Goal: Complete application form: Complete application form

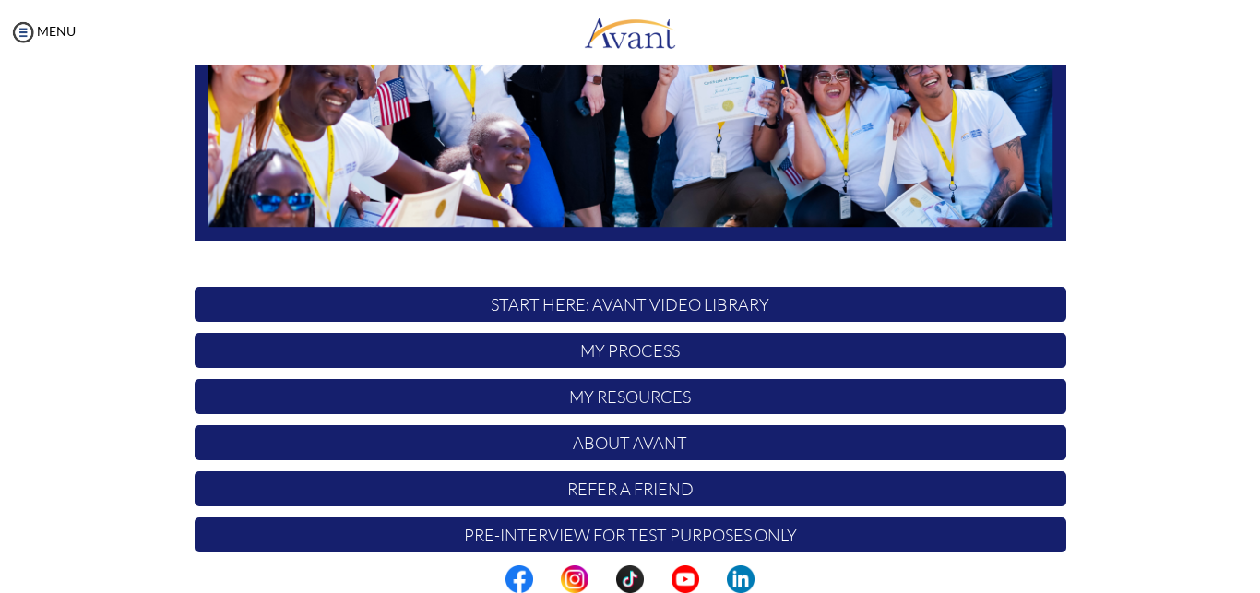
scroll to position [427, 0]
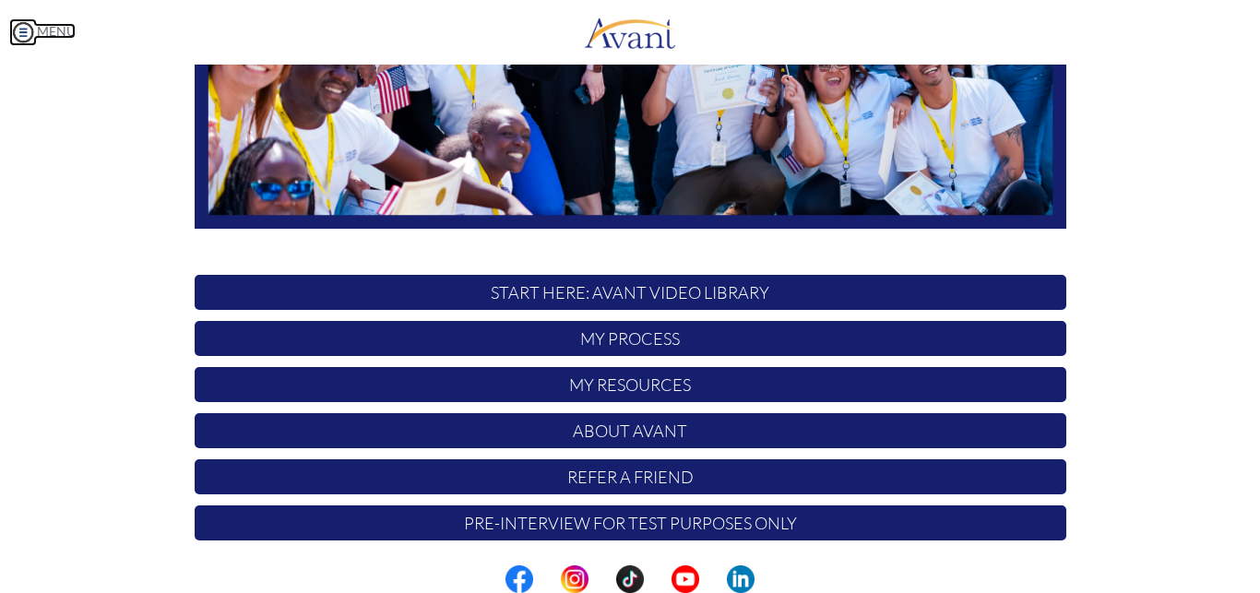
click at [26, 29] on img at bounding box center [23, 32] width 28 height 28
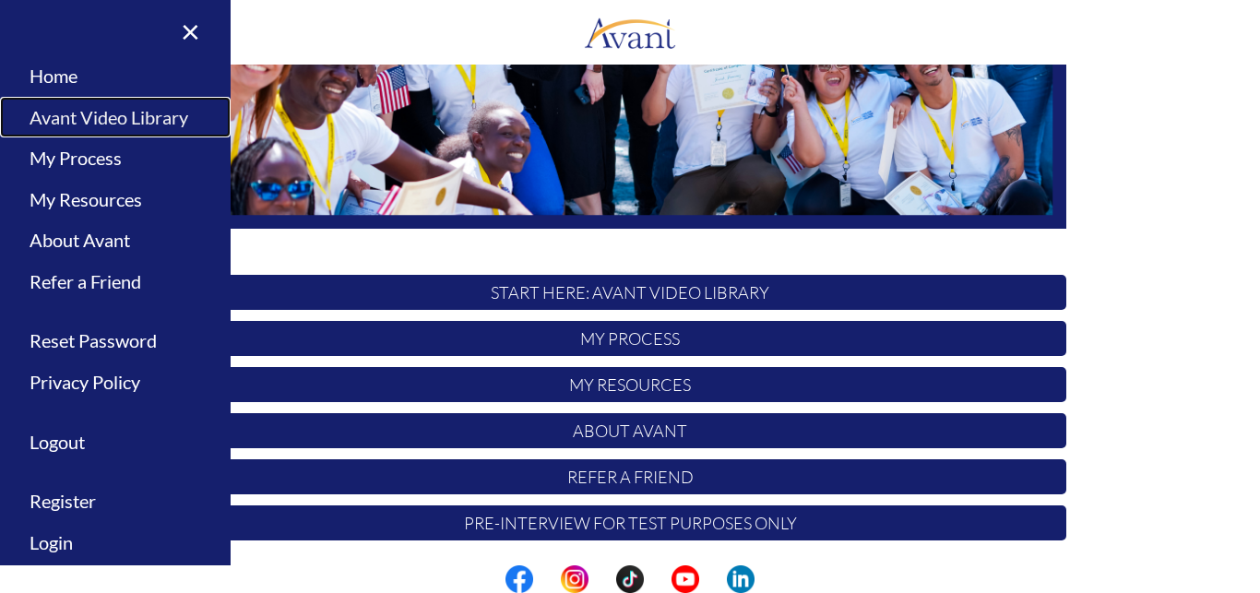
click at [94, 117] on link "Avant Video Library" at bounding box center [115, 118] width 231 height 42
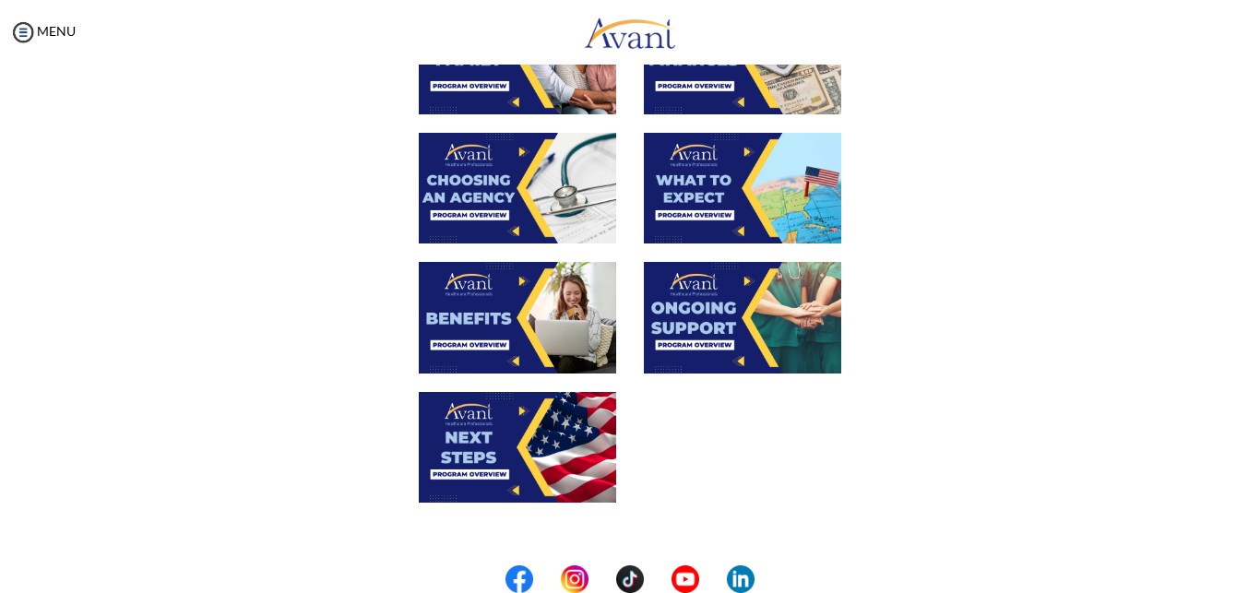
scroll to position [675, 0]
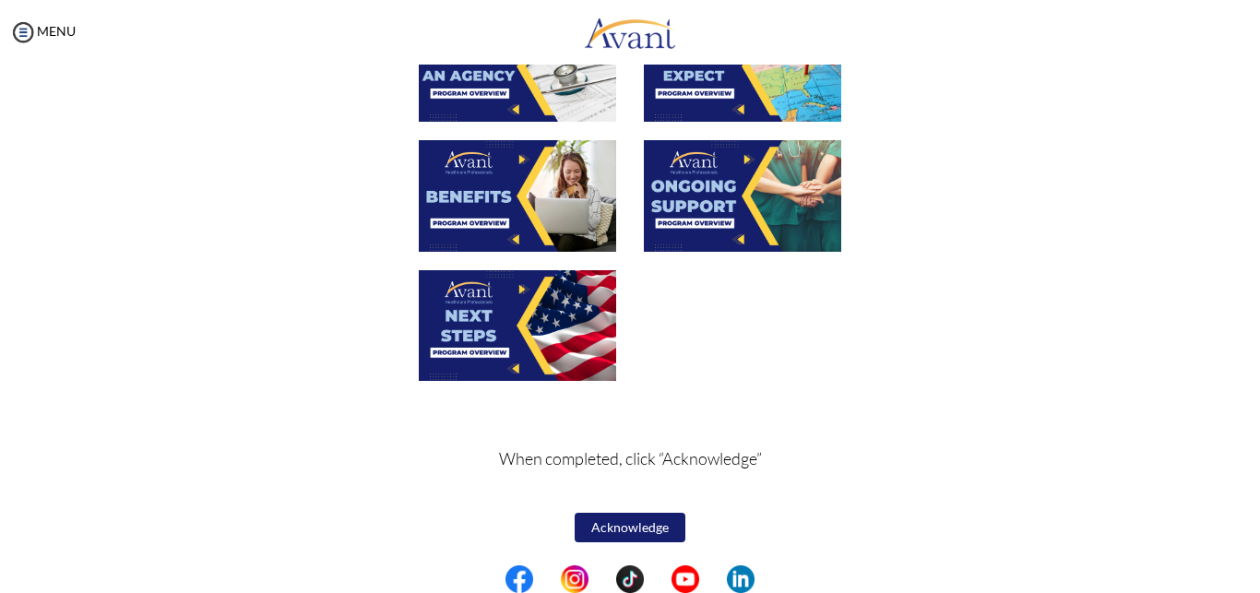
click at [628, 531] on button "Acknowledge" at bounding box center [630, 528] width 111 height 30
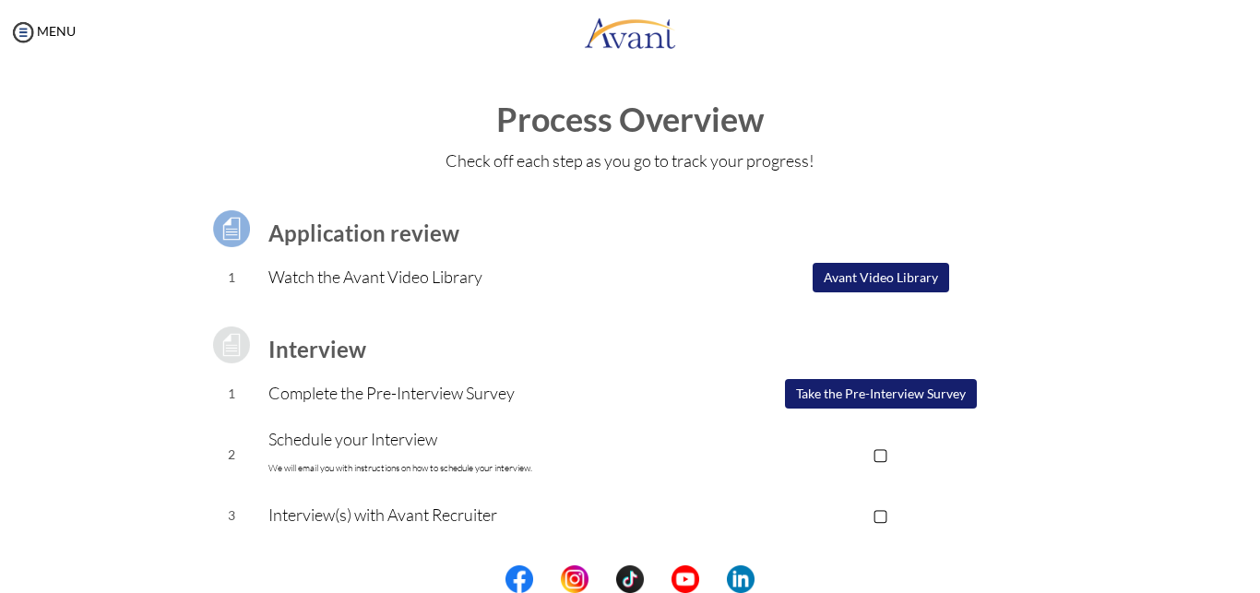
click at [890, 399] on button "Take the Pre-Interview Survey" at bounding box center [881, 394] width 192 height 30
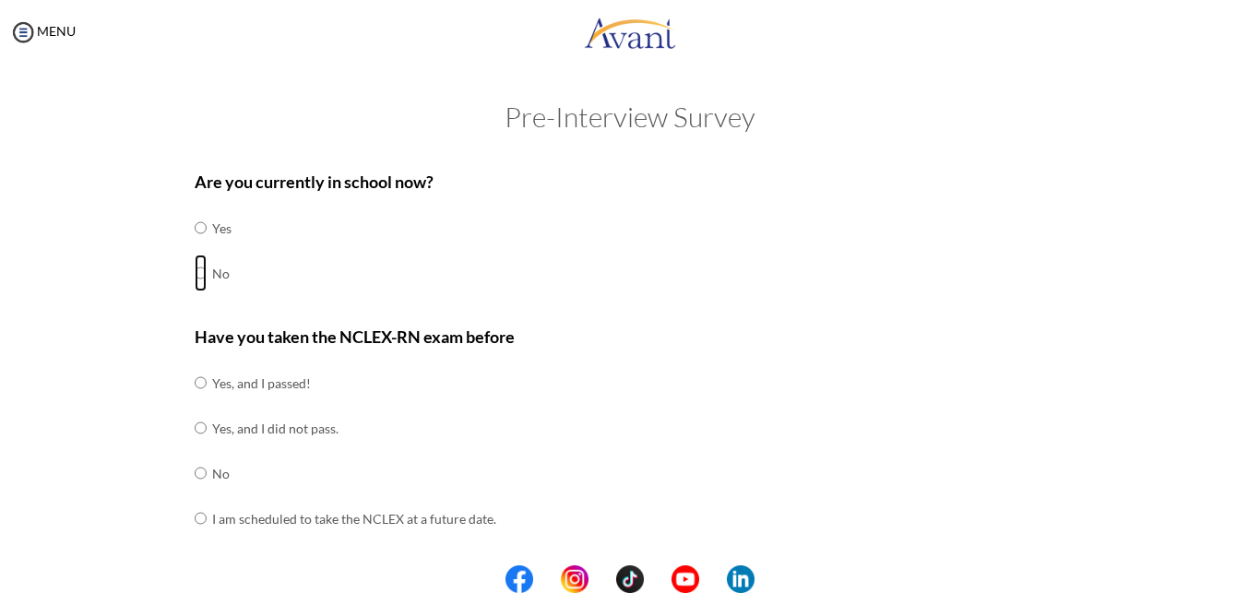
click at [195, 274] on input "radio" at bounding box center [201, 273] width 12 height 37
radio input "true"
click at [195, 468] on input "radio" at bounding box center [201, 473] width 12 height 37
radio input "true"
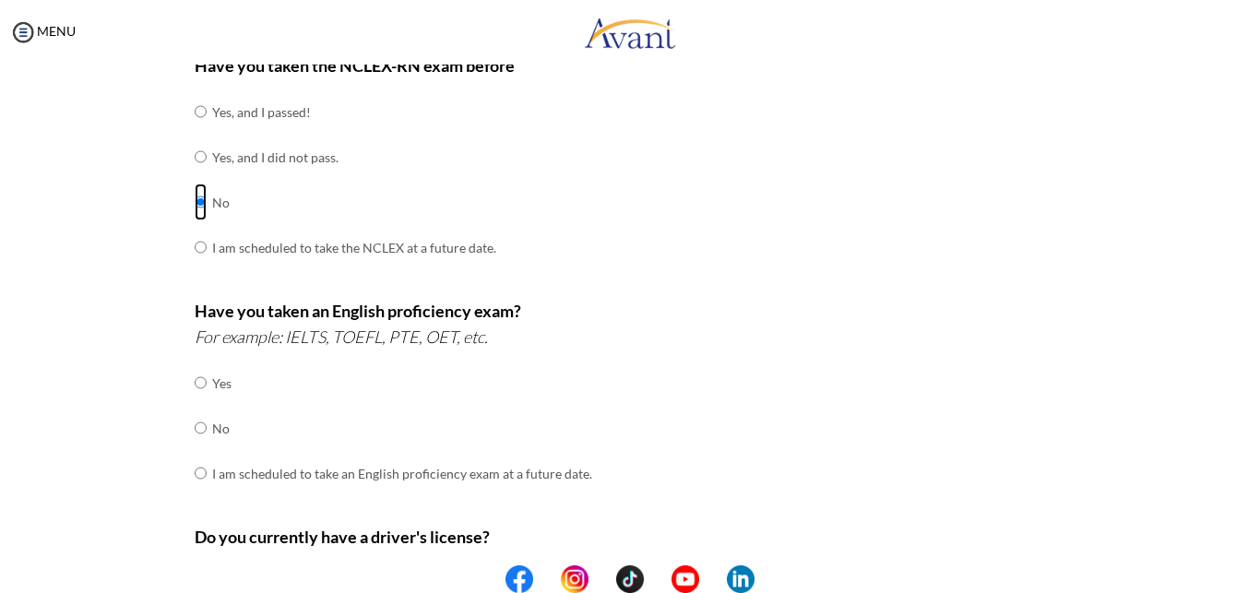
scroll to position [276, 0]
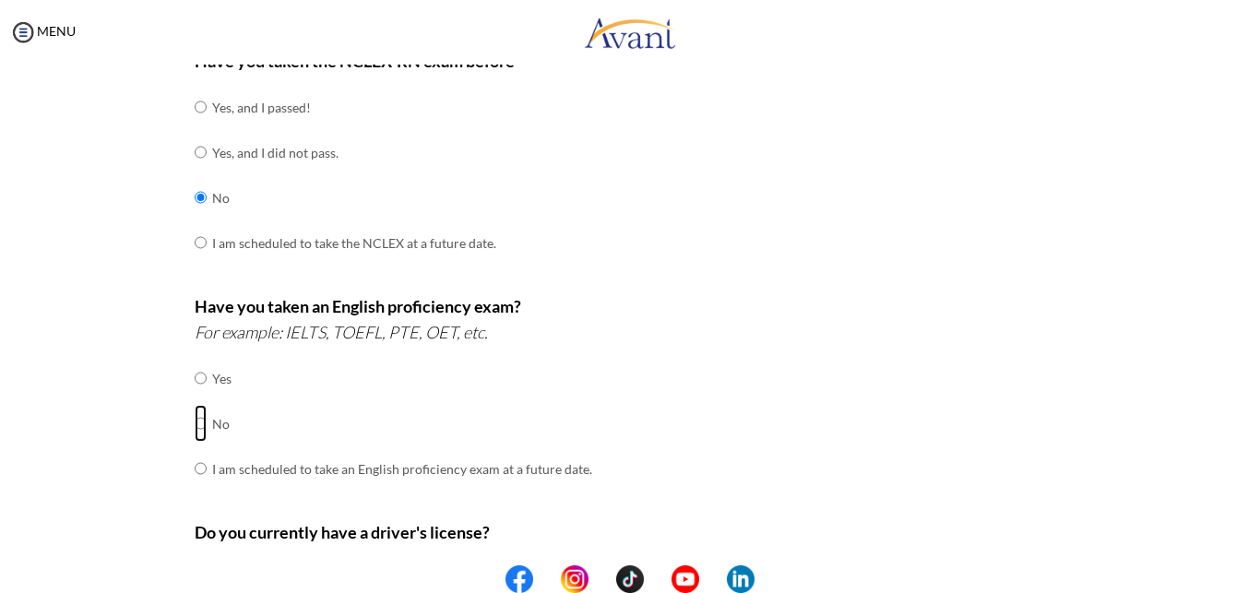
click at [195, 411] on input "radio" at bounding box center [201, 423] width 12 height 37
radio input "true"
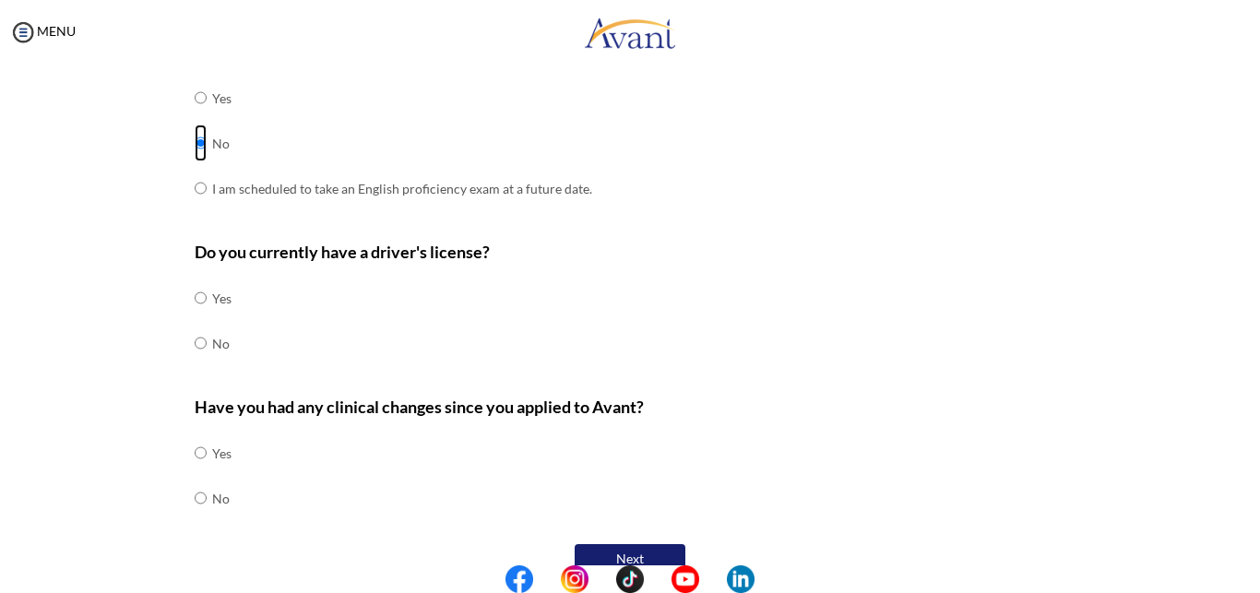
scroll to position [570, 0]
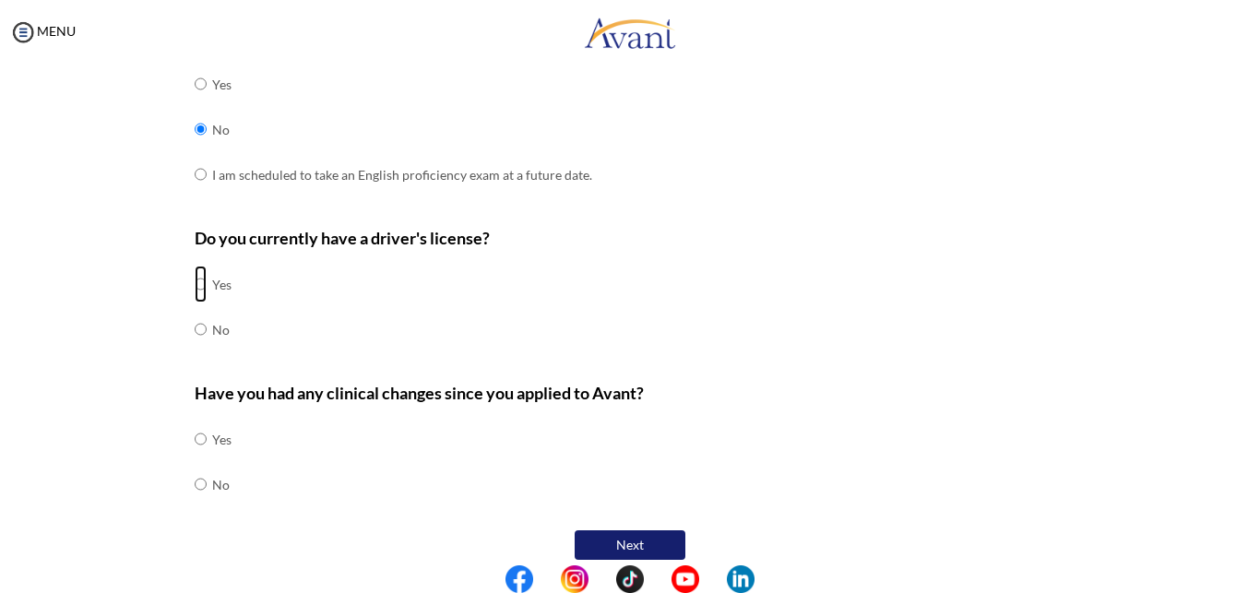
click at [195, 275] on input "radio" at bounding box center [201, 284] width 12 height 37
radio input "true"
click at [195, 472] on input "radio" at bounding box center [201, 484] width 12 height 37
radio input "true"
click at [611, 530] on button "Next" at bounding box center [630, 545] width 111 height 30
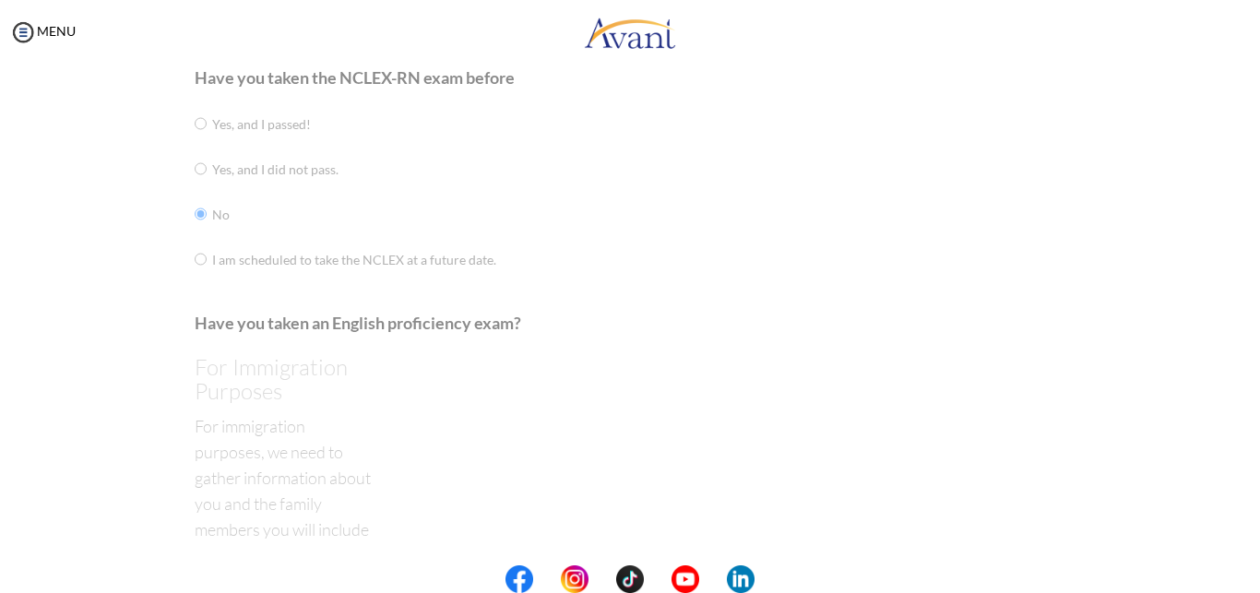
scroll to position [37, 0]
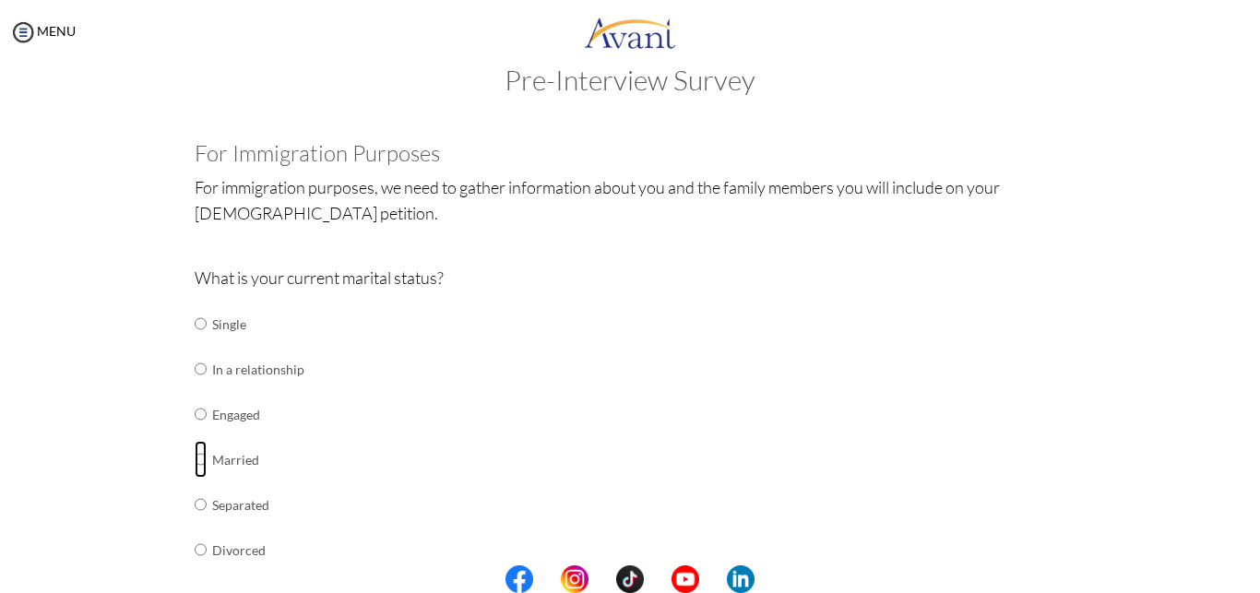
click at [195, 456] on input "radio" at bounding box center [201, 459] width 12 height 37
radio input "true"
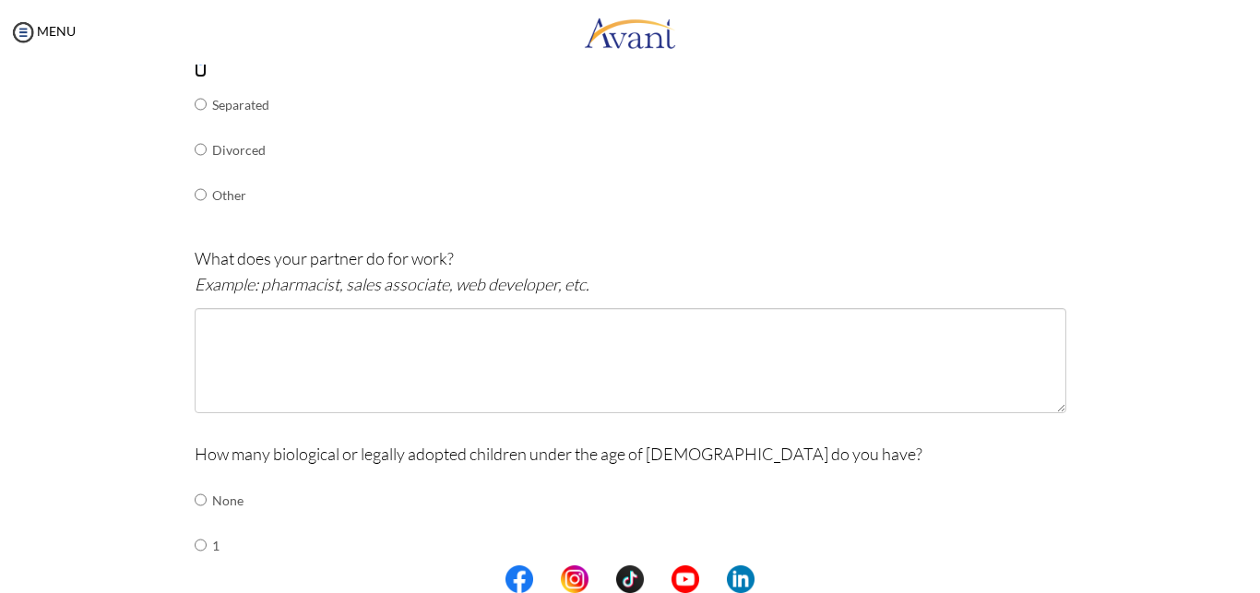
scroll to position [441, 0]
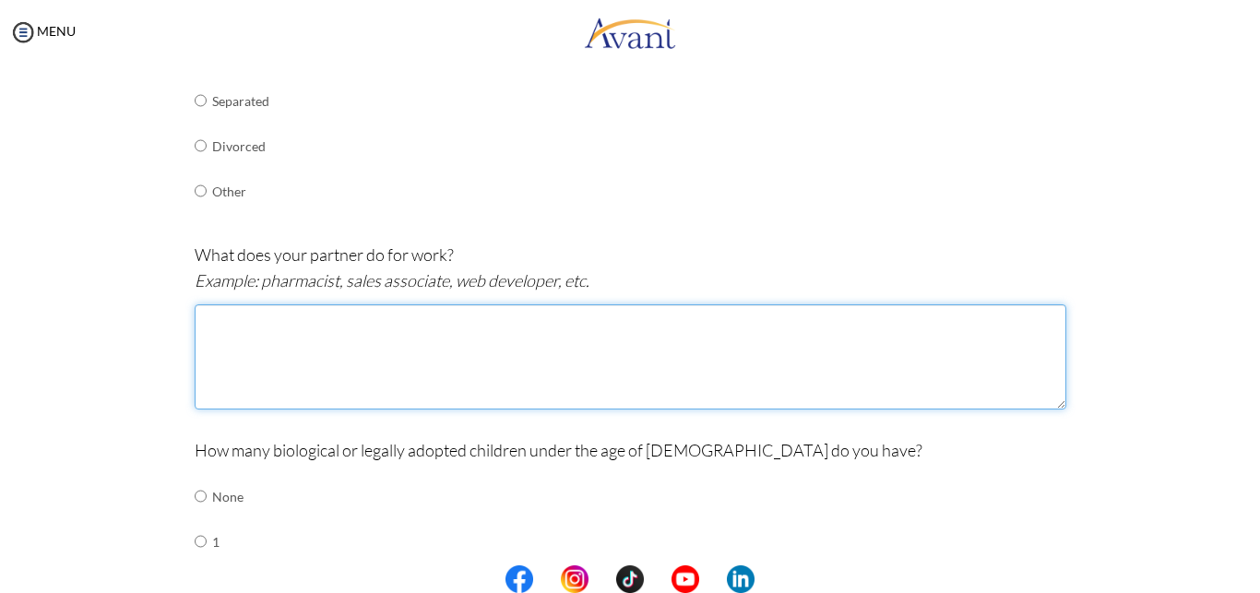
click at [323, 350] on textarea at bounding box center [631, 356] width 872 height 105
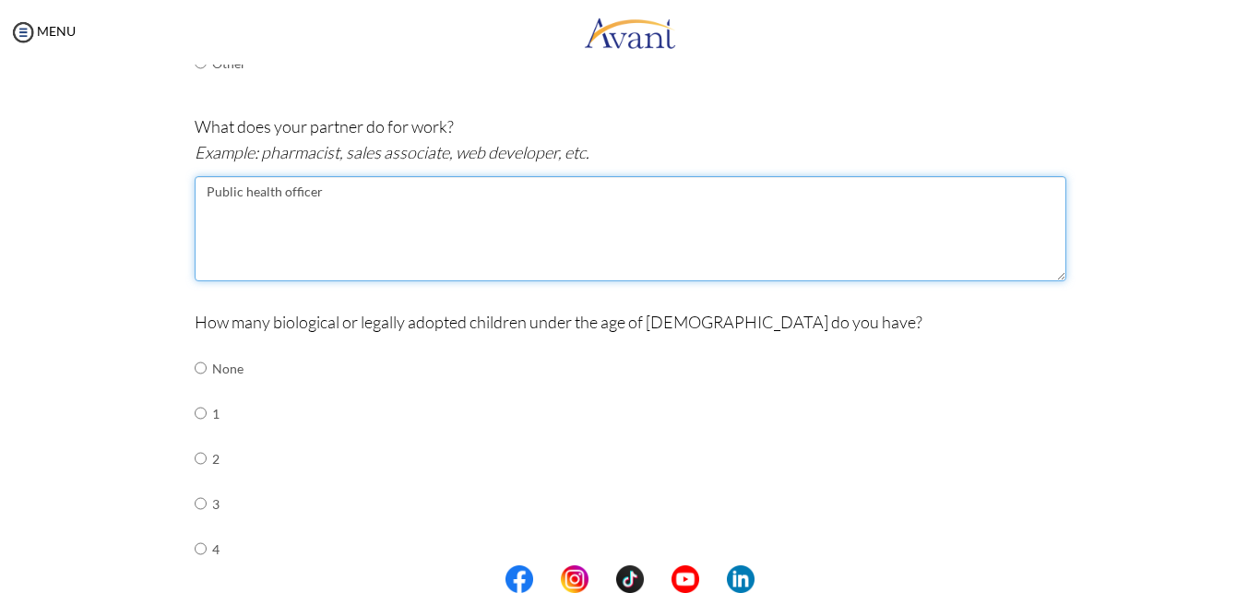
scroll to position [602, 0]
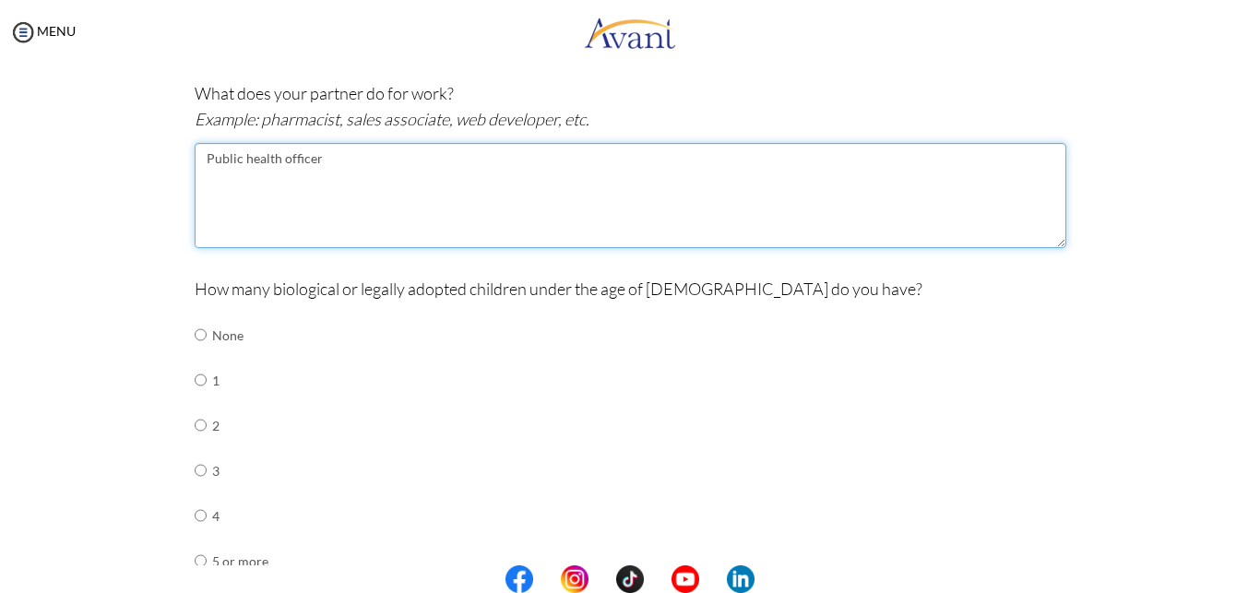
type textarea "Public health officer"
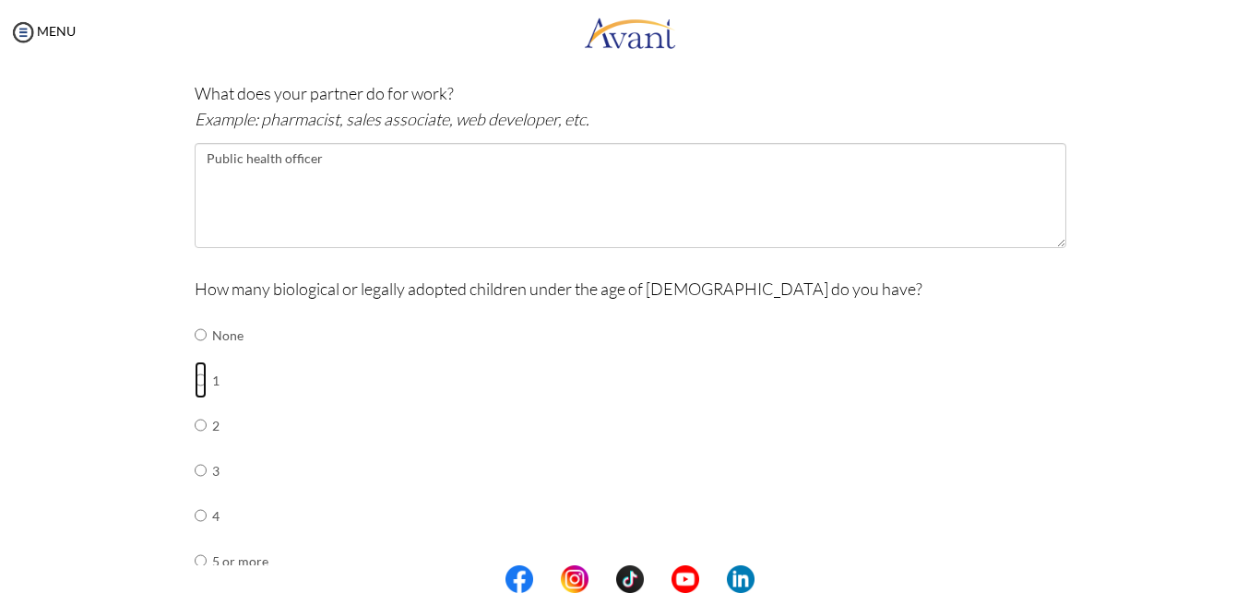
click at [195, 363] on input "radio" at bounding box center [201, 380] width 12 height 37
radio input "true"
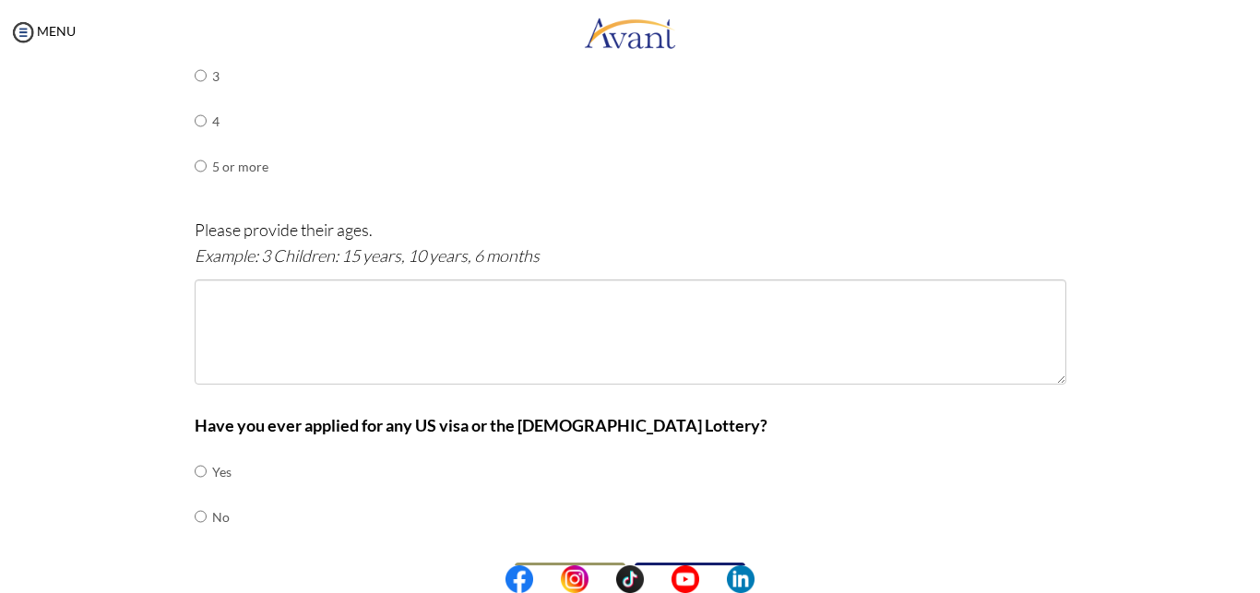
scroll to position [1000, 0]
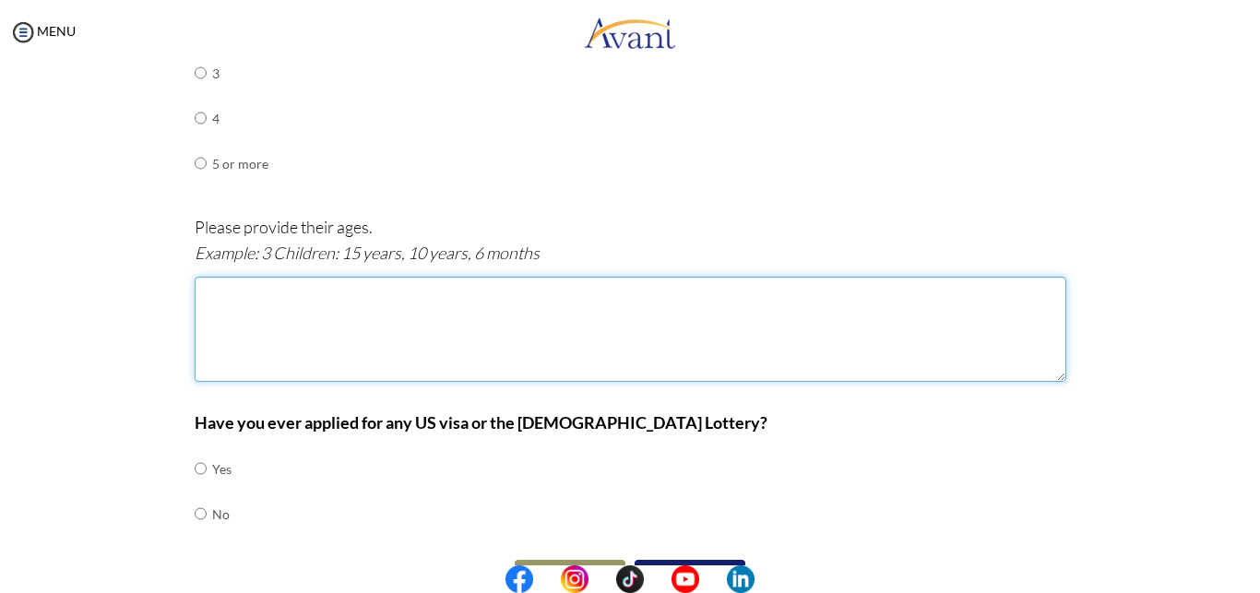
click at [313, 300] on textarea at bounding box center [631, 329] width 872 height 105
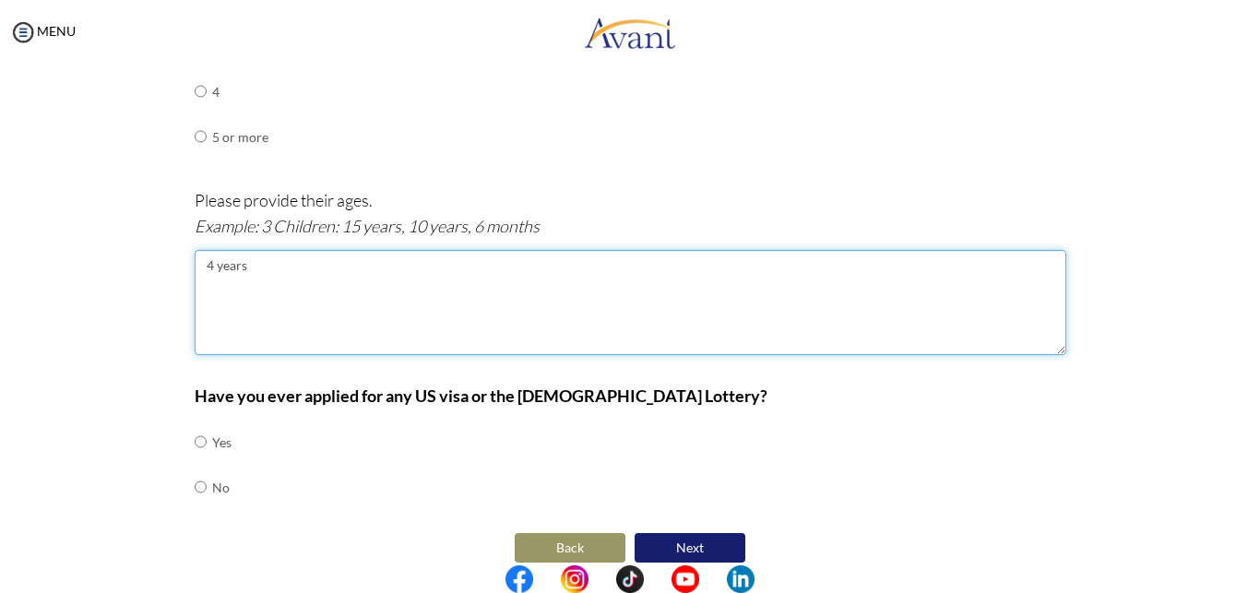
type textarea "4 years"
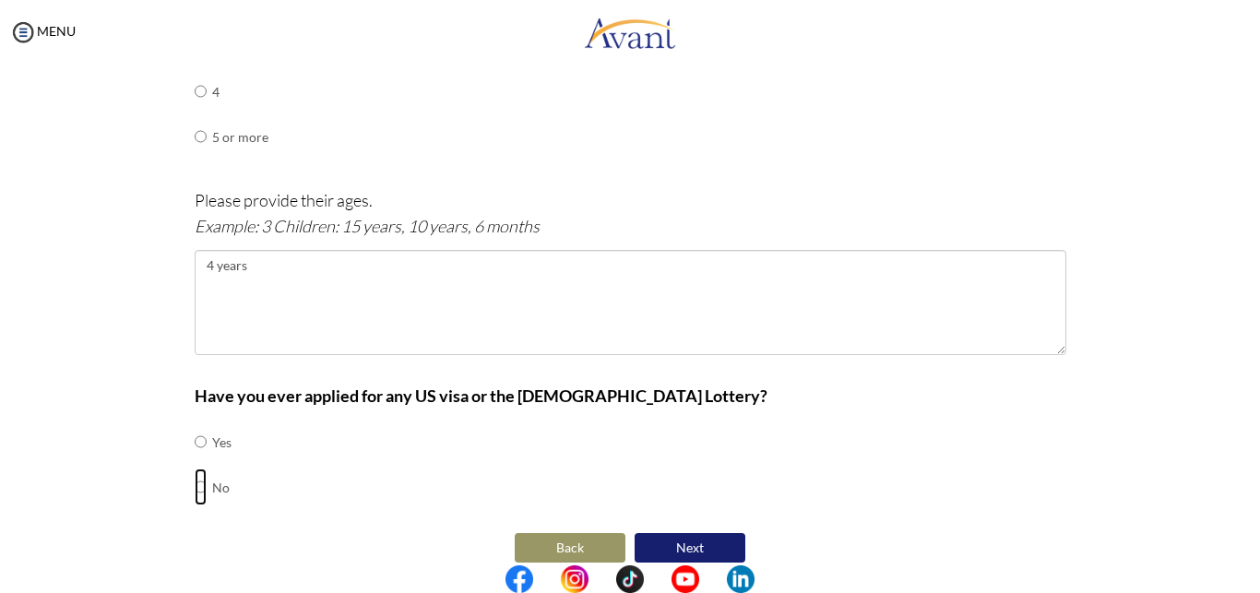
click at [195, 471] on input "radio" at bounding box center [201, 486] width 12 height 37
radio input "true"
click at [688, 533] on button "Next" at bounding box center [689, 548] width 111 height 30
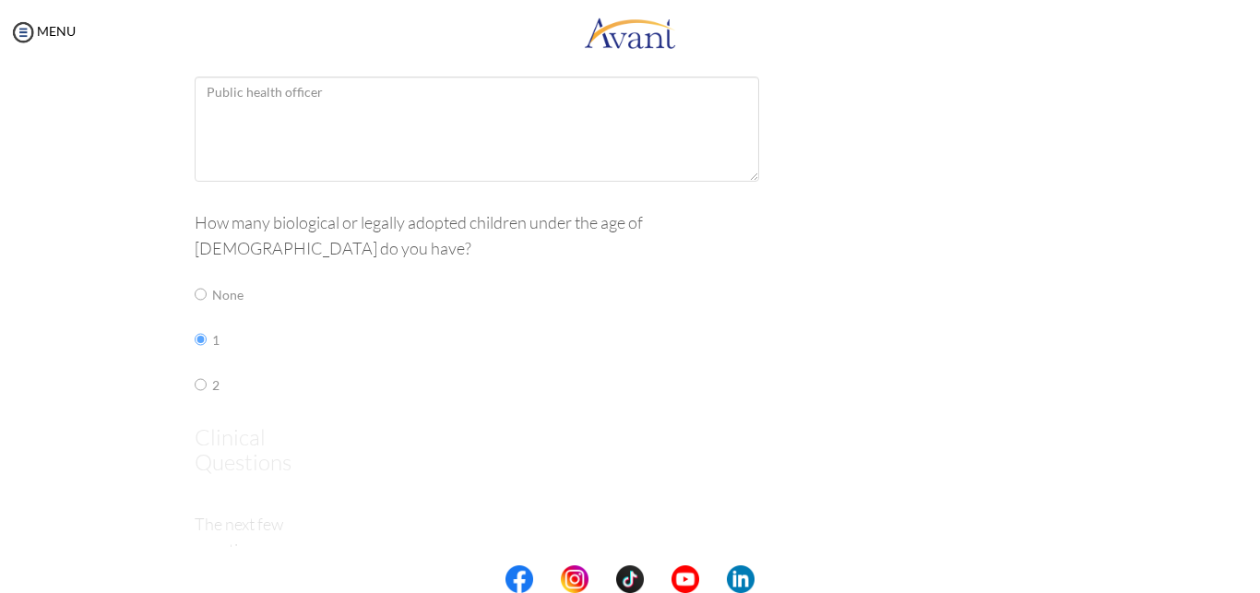
scroll to position [37, 0]
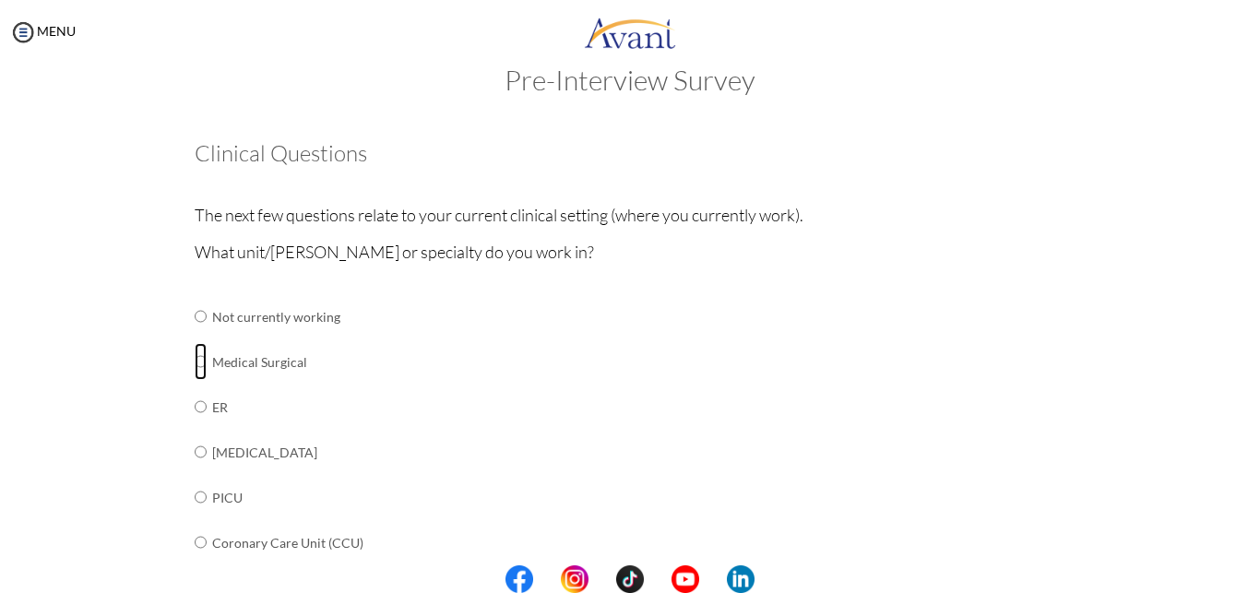
click at [195, 362] on input "radio" at bounding box center [201, 361] width 12 height 37
radio input "true"
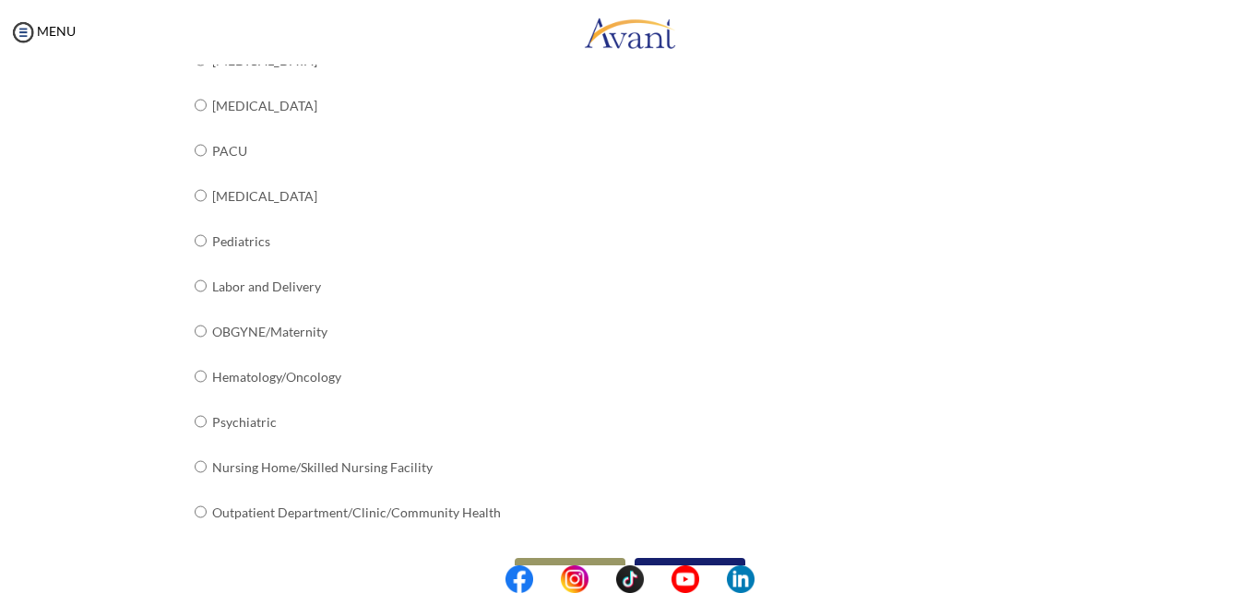
scroll to position [717, 0]
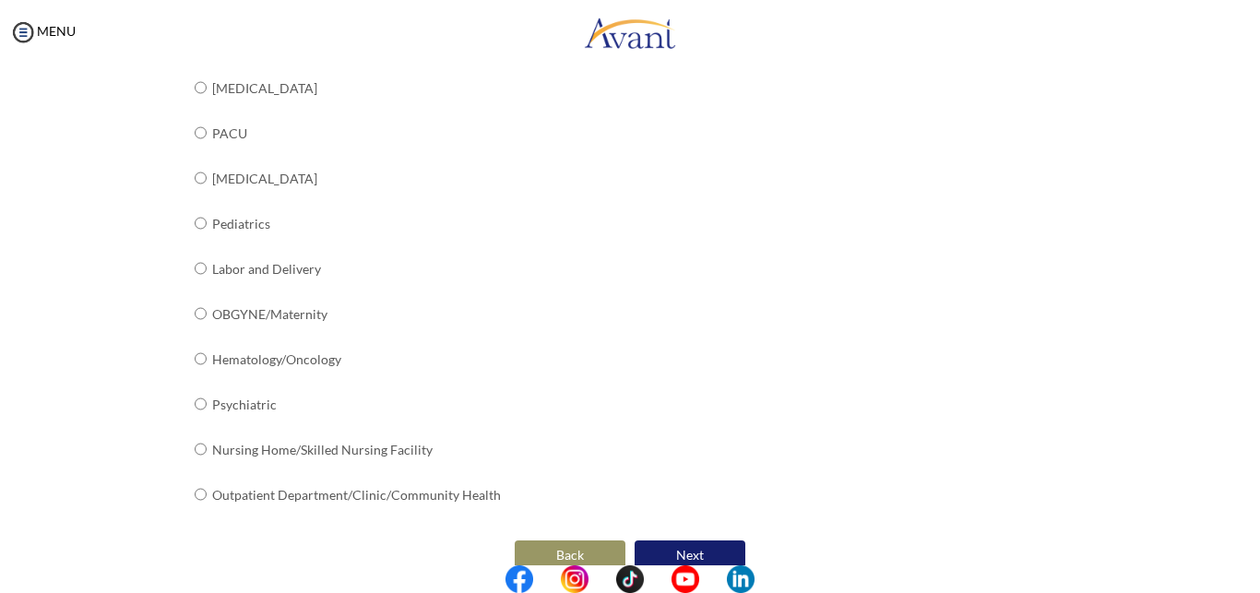
click at [683, 540] on button "Next" at bounding box center [689, 555] width 111 height 30
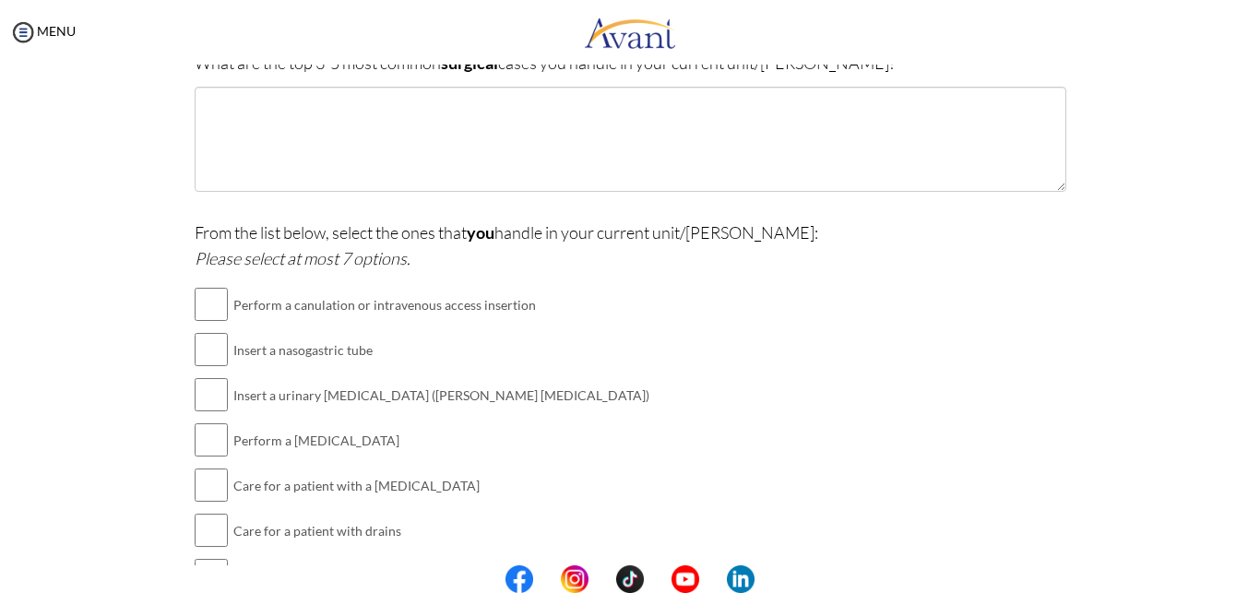
scroll to position [397, 0]
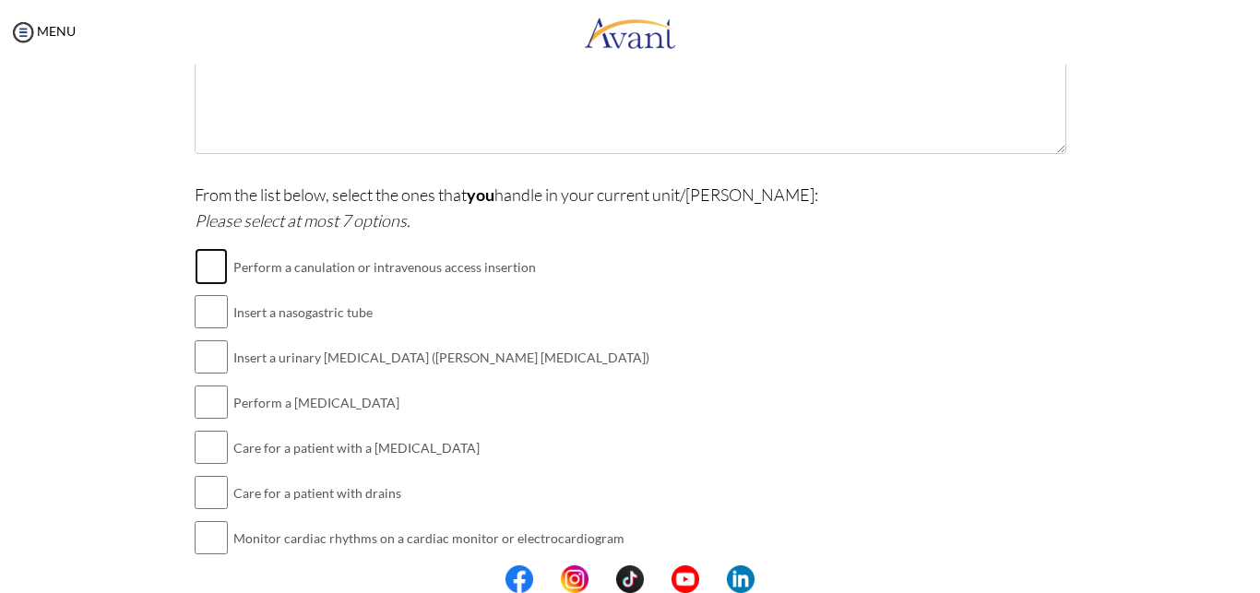
click at [201, 269] on input "checkbox" at bounding box center [211, 266] width 33 height 37
checkbox input "true"
click at [198, 315] on input "checkbox" at bounding box center [211, 311] width 33 height 37
checkbox input "true"
click at [199, 350] on input "checkbox" at bounding box center [211, 356] width 33 height 37
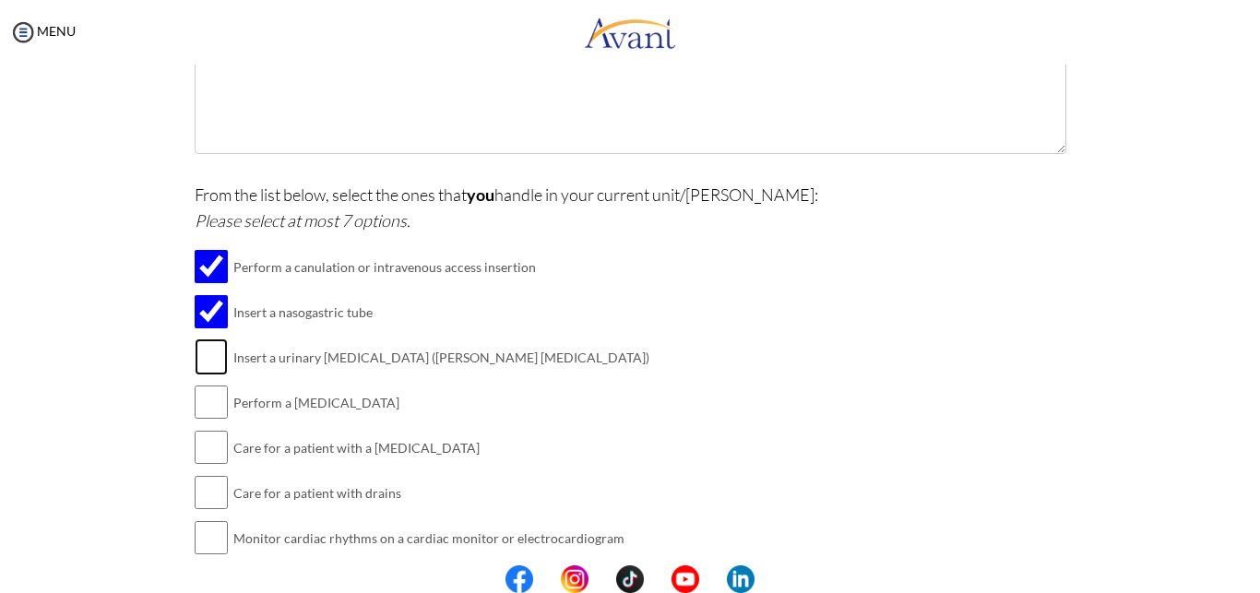
checkbox input "true"
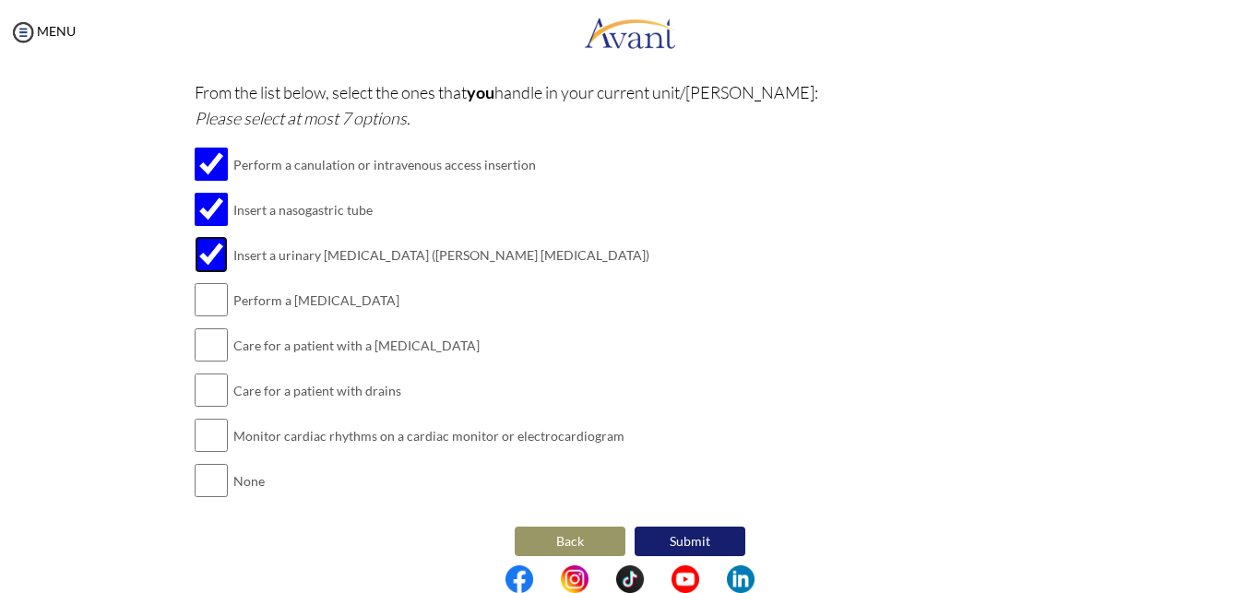
scroll to position [500, 0]
click at [206, 302] on input "checkbox" at bounding box center [211, 298] width 33 height 37
checkbox input "true"
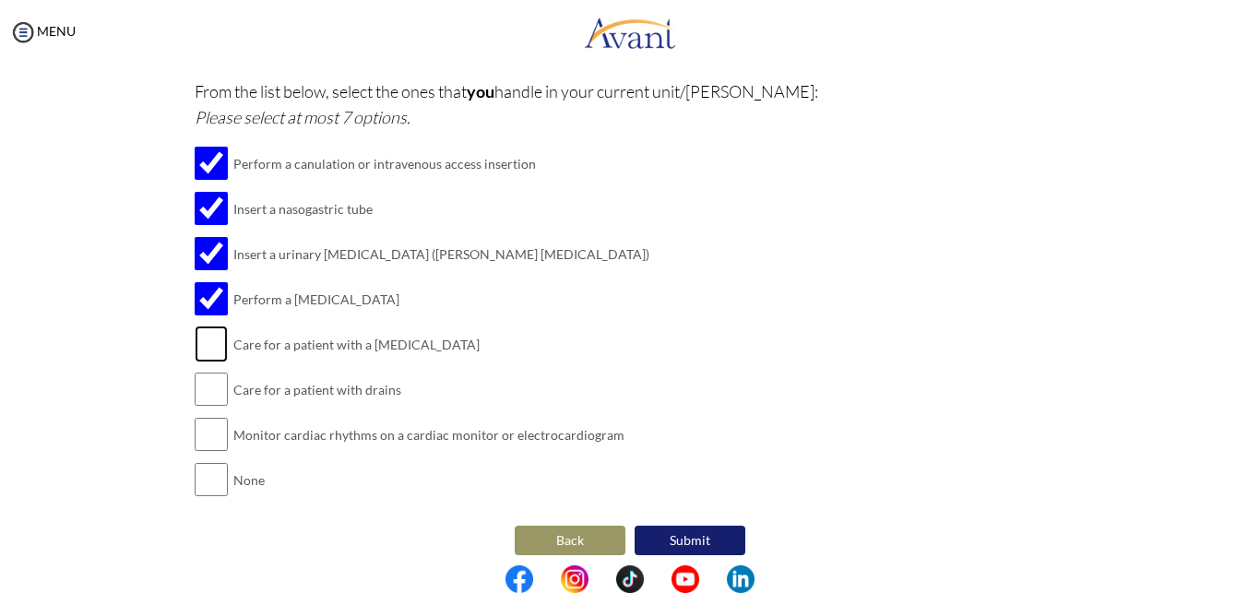
click at [212, 340] on input "checkbox" at bounding box center [211, 344] width 33 height 37
checkbox input "true"
click at [201, 378] on input "checkbox" at bounding box center [211, 389] width 33 height 37
checkbox input "true"
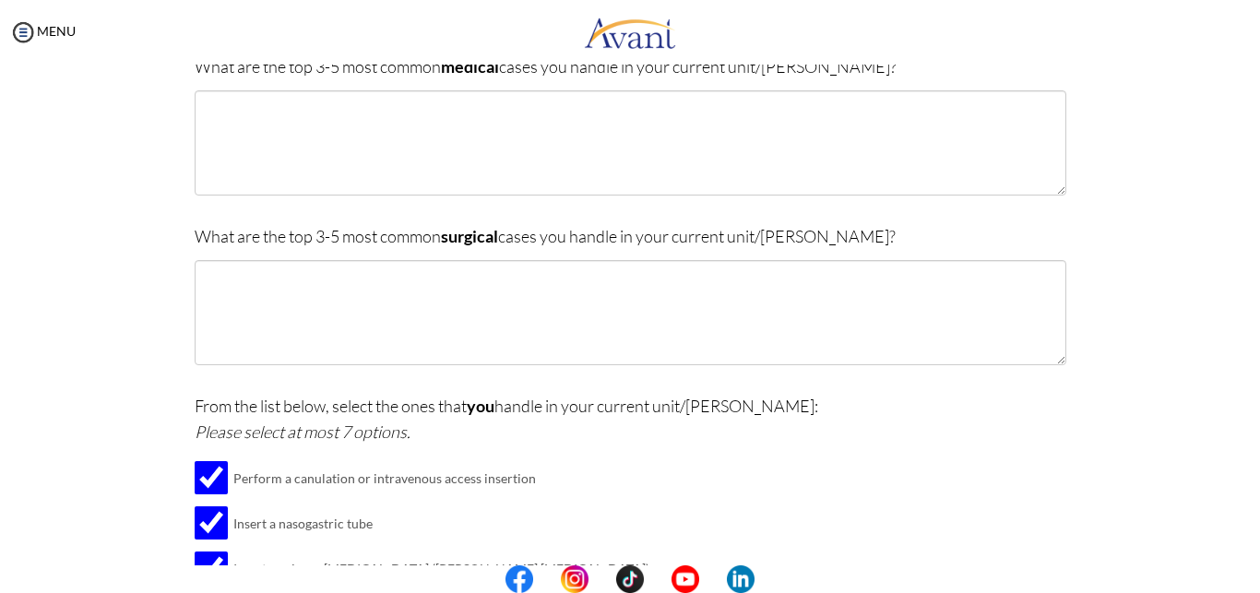
scroll to position [184, 0]
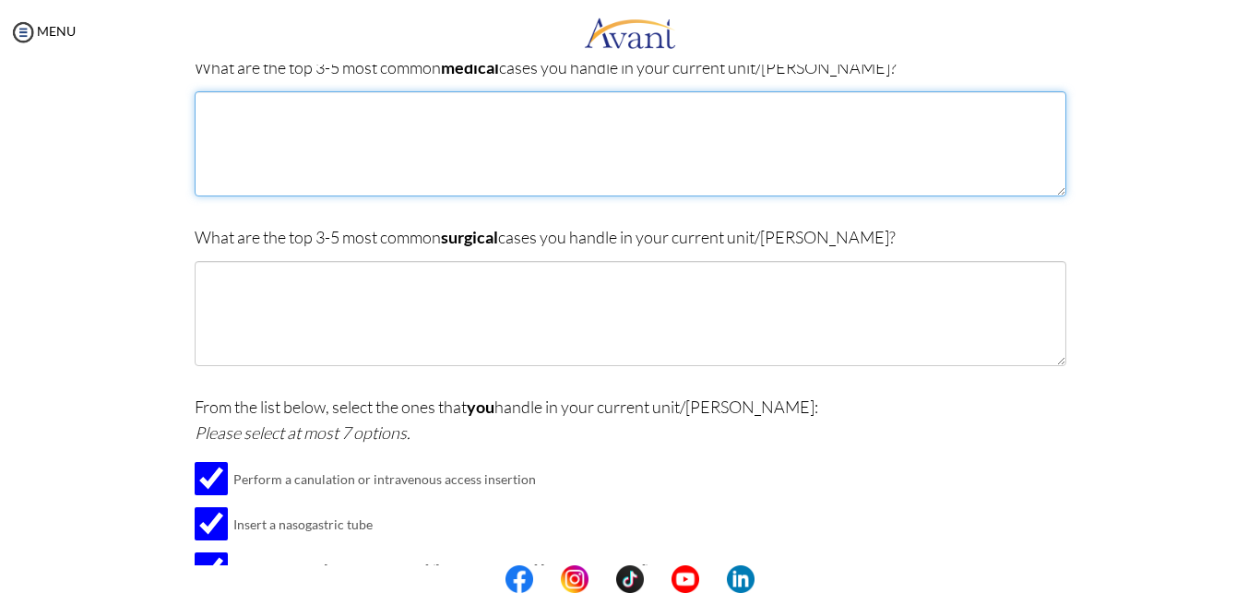
click at [229, 105] on textarea at bounding box center [631, 143] width 872 height 105
type textarea "h"
type textarea "i"
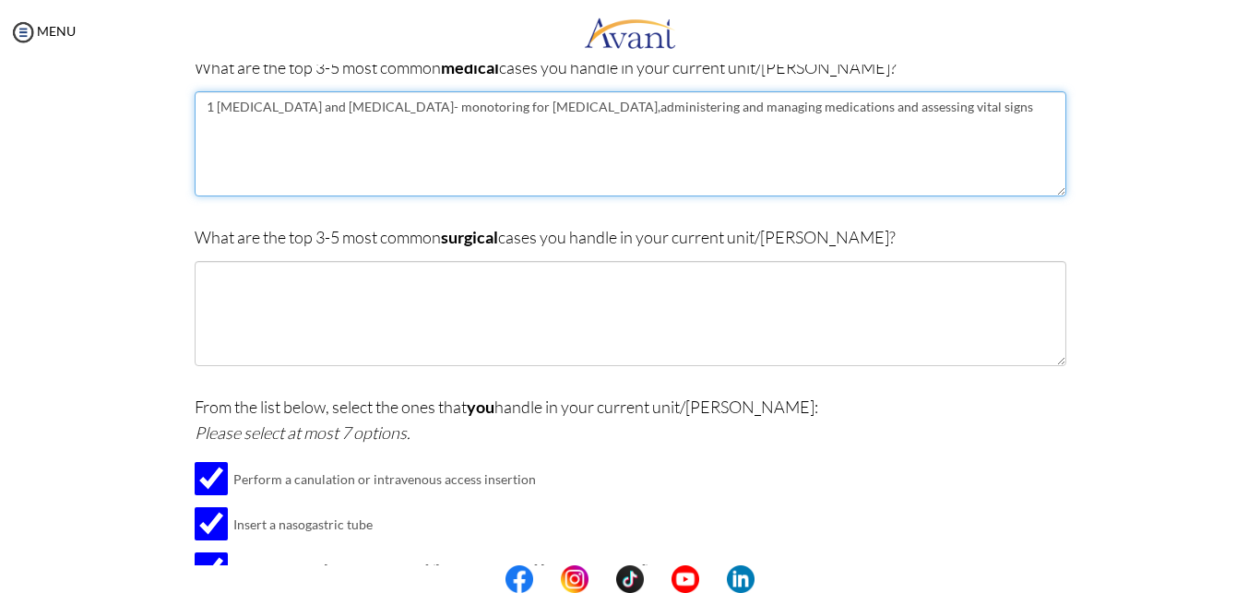
click at [419, 116] on textarea "1 [MEDICAL_DATA] and [MEDICAL_DATA]- monotoring for [MEDICAL_DATA],administerin…" at bounding box center [631, 143] width 872 height 105
click at [207, 125] on textarea "1 [MEDICAL_DATA] and [MEDICAL_DATA]- monitoring for [MEDICAL_DATA],administerin…" at bounding box center [631, 143] width 872 height 105
click at [284, 125] on textarea "1 [MEDICAL_DATA] and [MEDICAL_DATA]- monitoring for [MEDICAL_DATA],administerin…" at bounding box center [631, 143] width 872 height 105
click at [427, 125] on textarea "1 [MEDICAL_DATA] and [MEDICAL_DATA]- monitoring for [MEDICAL_DATA],administerin…" at bounding box center [631, 143] width 872 height 105
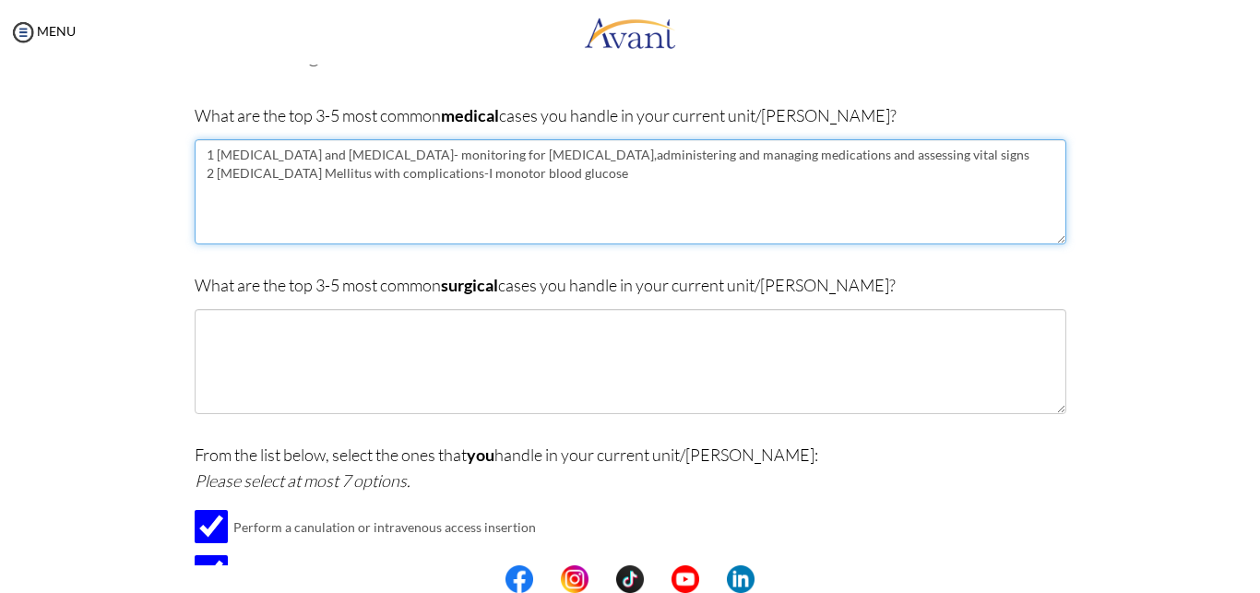
scroll to position [135, 0]
click at [456, 184] on textarea "1 [MEDICAL_DATA] and [MEDICAL_DATA]- monitoring for [MEDICAL_DATA],administerin…" at bounding box center [631, 193] width 872 height 105
click at [559, 179] on textarea "1 [MEDICAL_DATA] and [MEDICAL_DATA]- monitoring for [MEDICAL_DATA],administerin…" at bounding box center [631, 193] width 872 height 105
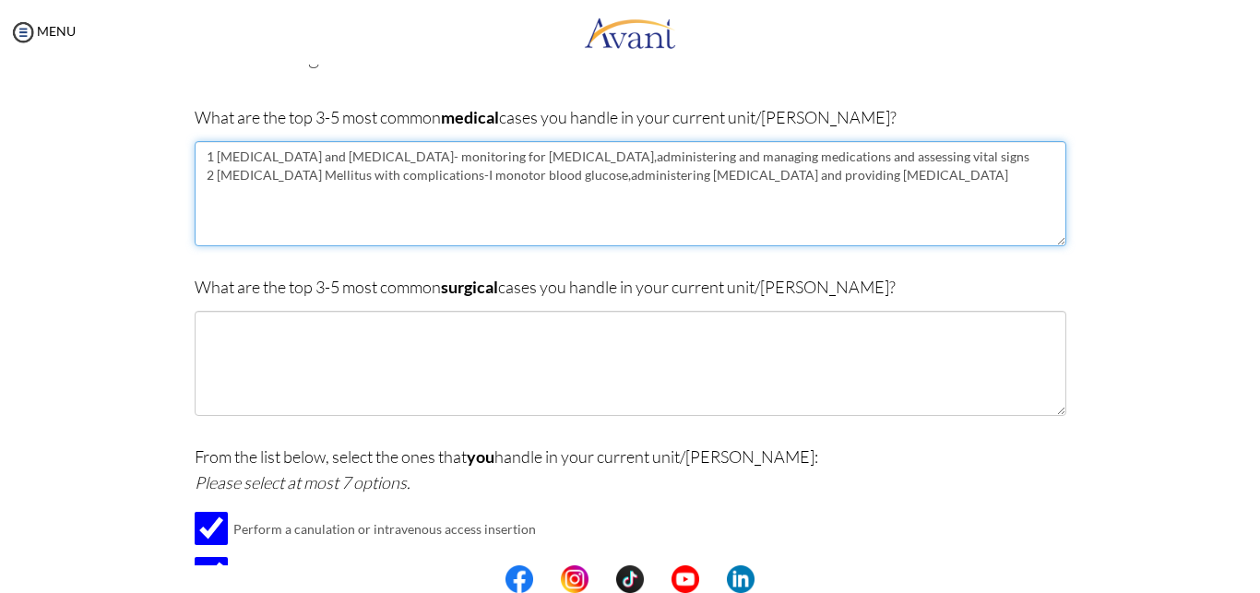
click at [796, 177] on textarea "1 [MEDICAL_DATA] and [MEDICAL_DATA]- monitoring for [MEDICAL_DATA],administerin…" at bounding box center [631, 193] width 872 height 105
click at [458, 179] on textarea "1 [MEDICAL_DATA] and [MEDICAL_DATA]- monitoring for [MEDICAL_DATA],administerin…" at bounding box center [631, 193] width 872 height 105
click at [805, 183] on textarea "1 [MEDICAL_DATA] and [MEDICAL_DATA]- monitoring for [MEDICAL_DATA],administerin…" at bounding box center [631, 193] width 872 height 105
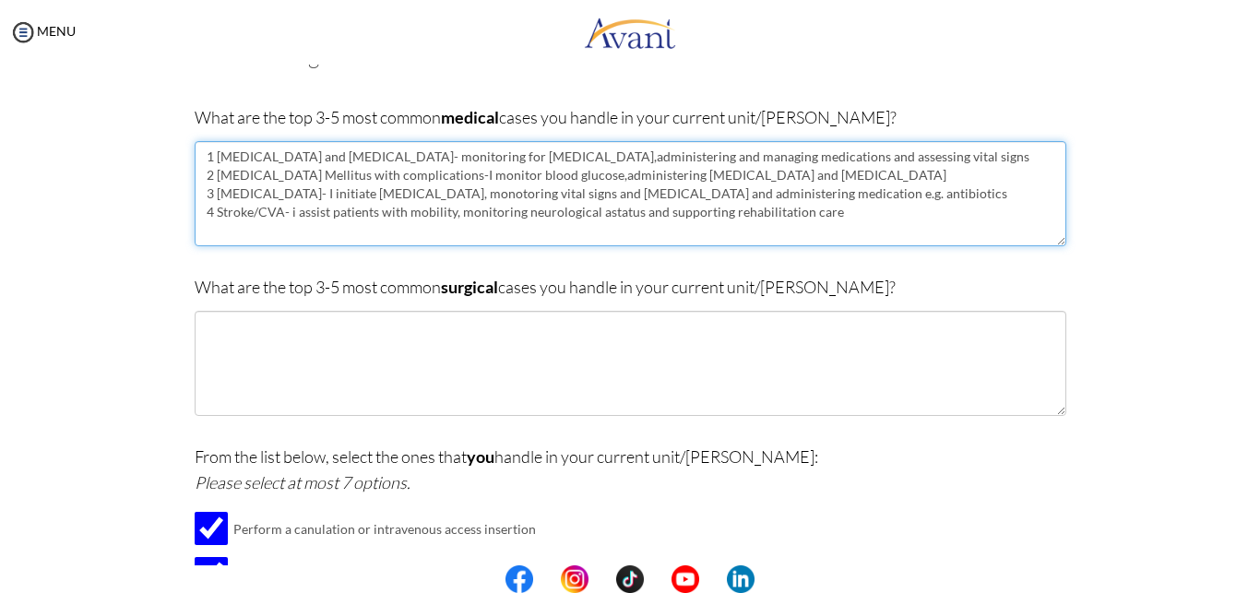
click at [449, 198] on textarea "1 [MEDICAL_DATA] and [MEDICAL_DATA]- monitoring for [MEDICAL_DATA],administerin…" at bounding box center [631, 193] width 872 height 105
click at [267, 221] on textarea "1 [MEDICAL_DATA] and [MEDICAL_DATA]- monitoring for [MEDICAL_DATA],administerin…" at bounding box center [631, 193] width 872 height 105
click at [594, 215] on textarea "1 [MEDICAL_DATA] and [MEDICAL_DATA]- monitoring for [MEDICAL_DATA],administerin…" at bounding box center [631, 193] width 872 height 105
click at [817, 213] on textarea "1 [MEDICAL_DATA] and [MEDICAL_DATA]- monitoring for [MEDICAL_DATA],administerin…" at bounding box center [631, 193] width 872 height 105
click at [241, 239] on textarea "1 [MEDICAL_DATA] and [MEDICAL_DATA]- monitoring for [MEDICAL_DATA],administerin…" at bounding box center [631, 193] width 872 height 105
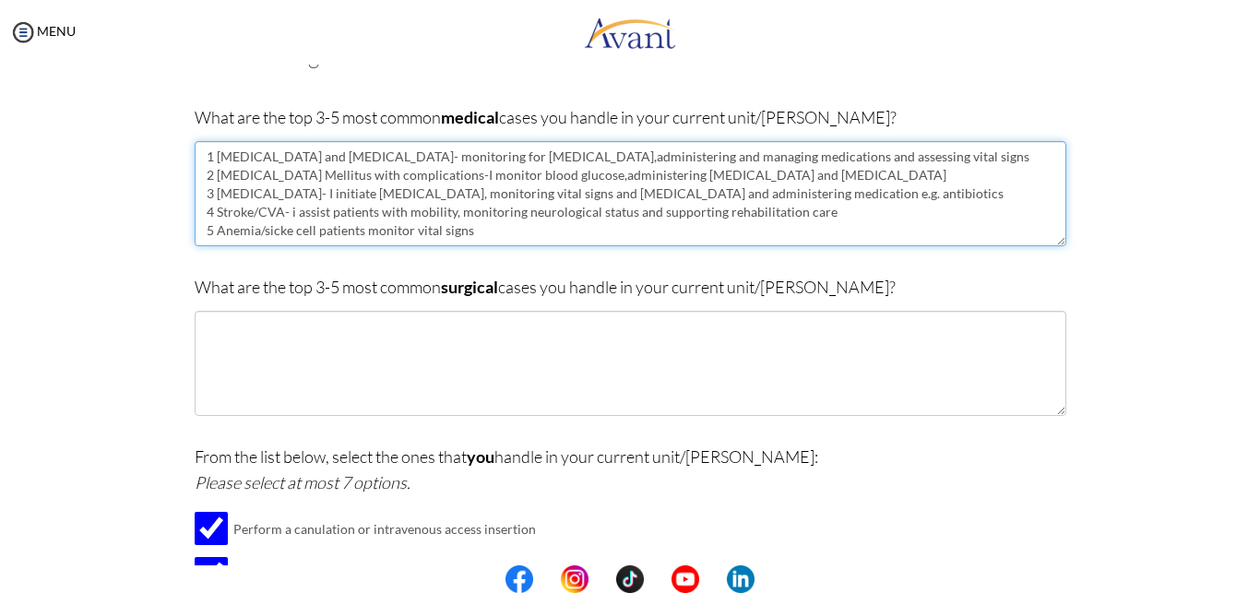
click at [273, 231] on textarea "1 [MEDICAL_DATA] and [MEDICAL_DATA]- monitoring for [MEDICAL_DATA],administerin…" at bounding box center [631, 193] width 872 height 105
click at [277, 231] on textarea "1 [MEDICAL_DATA] and [MEDICAL_DATA]- monitoring for [MEDICAL_DATA],administerin…" at bounding box center [631, 193] width 872 height 105
click at [818, 218] on textarea "1 [MEDICAL_DATA] and [MEDICAL_DATA]- monitoring for [MEDICAL_DATA],administerin…" at bounding box center [631, 193] width 872 height 105
click at [848, 216] on textarea "1 [MEDICAL_DATA] and [MEDICAL_DATA]- monitoring for [MEDICAL_DATA],administerin…" at bounding box center [631, 193] width 872 height 105
drag, startPoint x: 848, startPoint y: 216, endPoint x: 625, endPoint y: 290, distance: 234.2
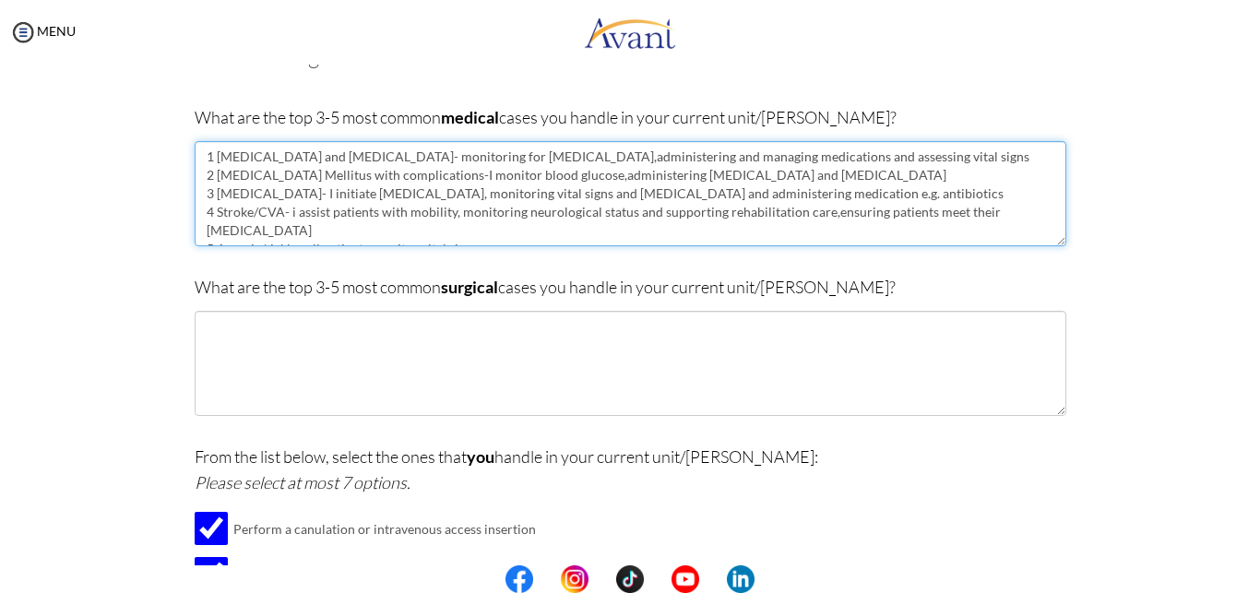
click at [625, 246] on textarea "1 [MEDICAL_DATA] and [MEDICAL_DATA]- monitoring for [MEDICAL_DATA],administerin…" at bounding box center [631, 193] width 872 height 105
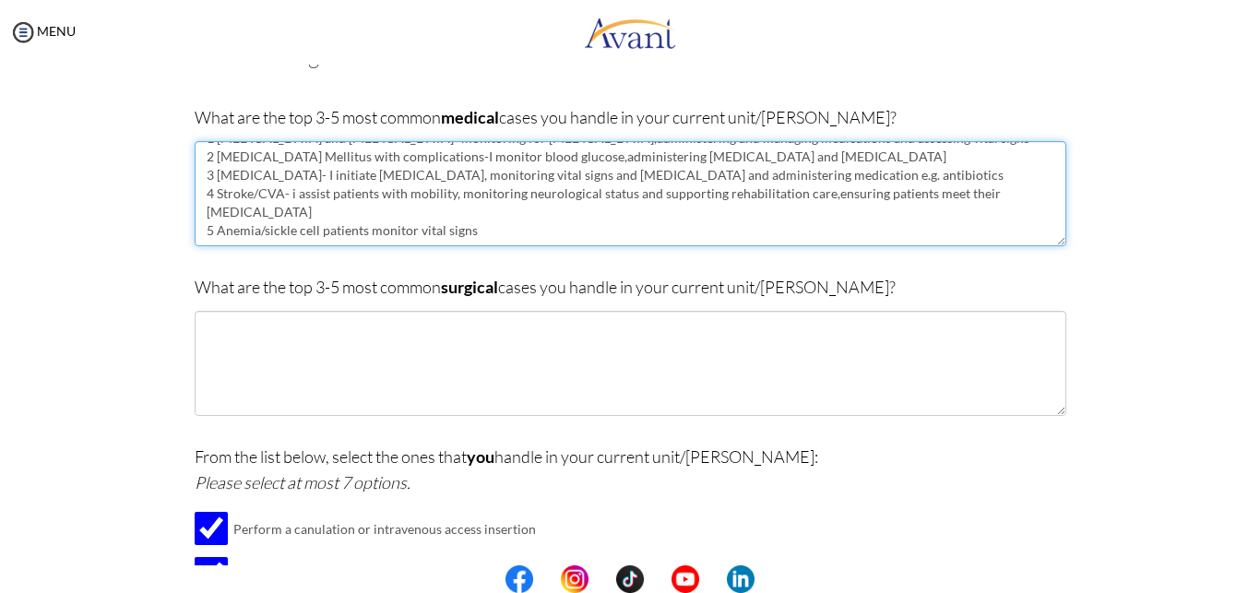
click at [468, 231] on textarea "1 [MEDICAL_DATA] and [MEDICAL_DATA]- monitoring for [MEDICAL_DATA],administerin…" at bounding box center [631, 193] width 872 height 105
click at [358, 234] on textarea "1 [MEDICAL_DATA] and [MEDICAL_DATA]- monitoring for [MEDICAL_DATA],administerin…" at bounding box center [631, 193] width 872 height 105
click at [481, 235] on textarea "1 [MEDICAL_DATA] and [MEDICAL_DATA]- monitoring for [MEDICAL_DATA],administerin…" at bounding box center [631, 193] width 872 height 105
click at [499, 241] on textarea "1 [MEDICAL_DATA] and [MEDICAL_DATA]- monitoring for [MEDICAL_DATA],administerin…" at bounding box center [631, 193] width 872 height 105
click at [371, 231] on textarea "1 [MEDICAL_DATA] and [MEDICAL_DATA]- monitoring for [MEDICAL_DATA],administerin…" at bounding box center [631, 193] width 872 height 105
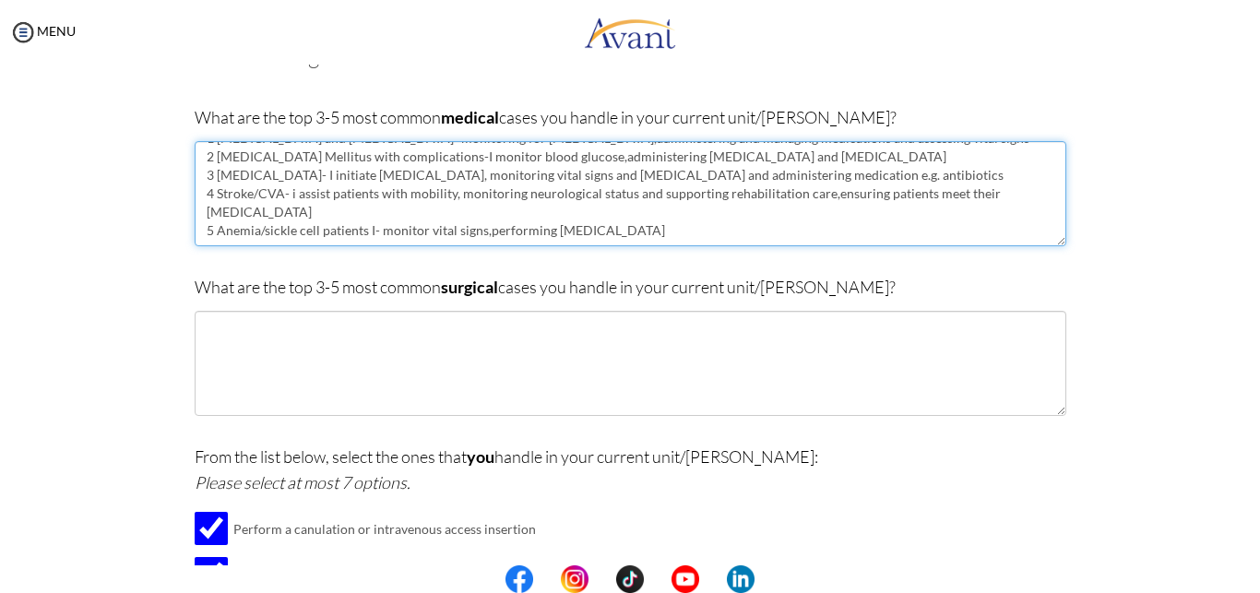
click at [477, 232] on textarea "1 [MEDICAL_DATA] and [MEDICAL_DATA]- monitoring for [MEDICAL_DATA],administerin…" at bounding box center [631, 193] width 872 height 105
click at [373, 232] on textarea "1 [MEDICAL_DATA] and [MEDICAL_DATA]- monitoring for [MEDICAL_DATA],administerin…" at bounding box center [631, 193] width 872 height 105
click at [396, 233] on textarea "1 [MEDICAL_DATA] and [MEDICAL_DATA]- monitoring for [MEDICAL_DATA],administerin…" at bounding box center [631, 193] width 872 height 105
click at [368, 235] on textarea "1 [MEDICAL_DATA] and [MEDICAL_DATA]- monitoring for [MEDICAL_DATA],administerin…" at bounding box center [631, 193] width 872 height 105
click at [358, 232] on textarea "1 [MEDICAL_DATA] and [MEDICAL_DATA]- monitoring for [MEDICAL_DATA],administerin…" at bounding box center [631, 193] width 872 height 105
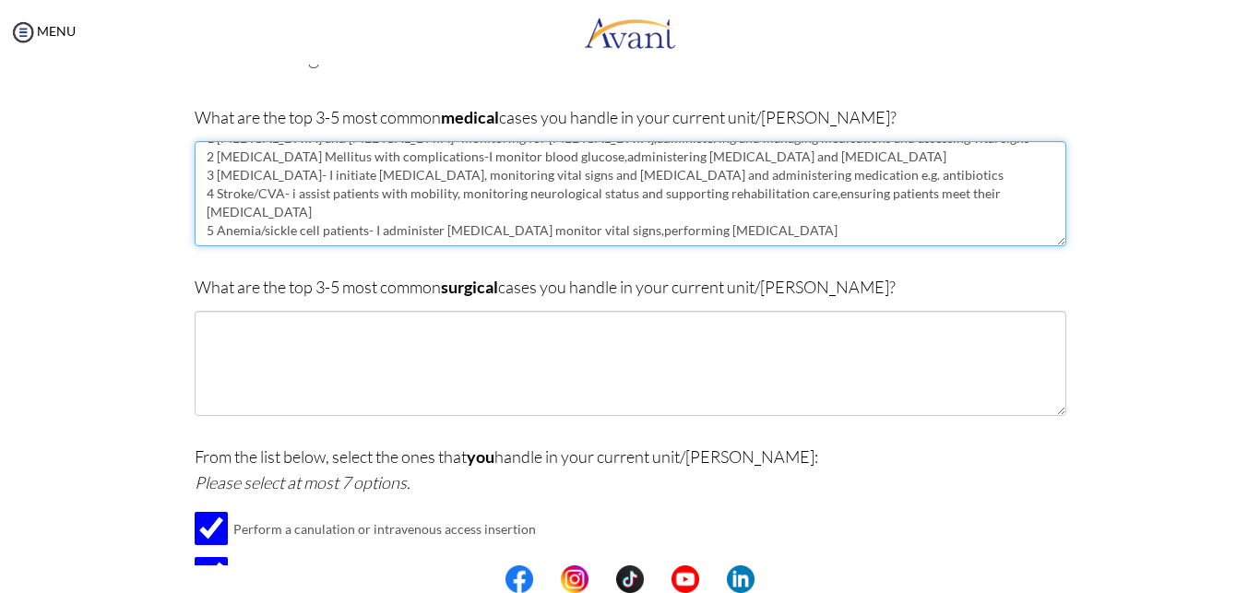
type textarea "1 [MEDICAL_DATA] and [MEDICAL_DATA]- monitoring for [MEDICAL_DATA],administerin…"
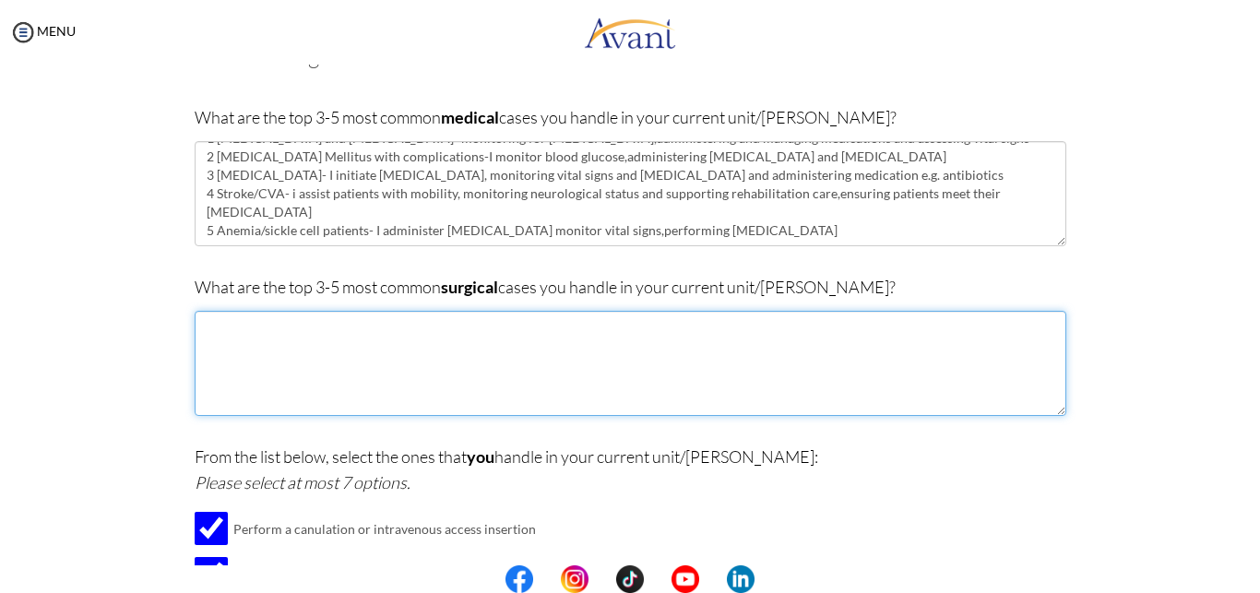
click at [243, 338] on textarea at bounding box center [631, 363] width 872 height 105
type textarea "i"
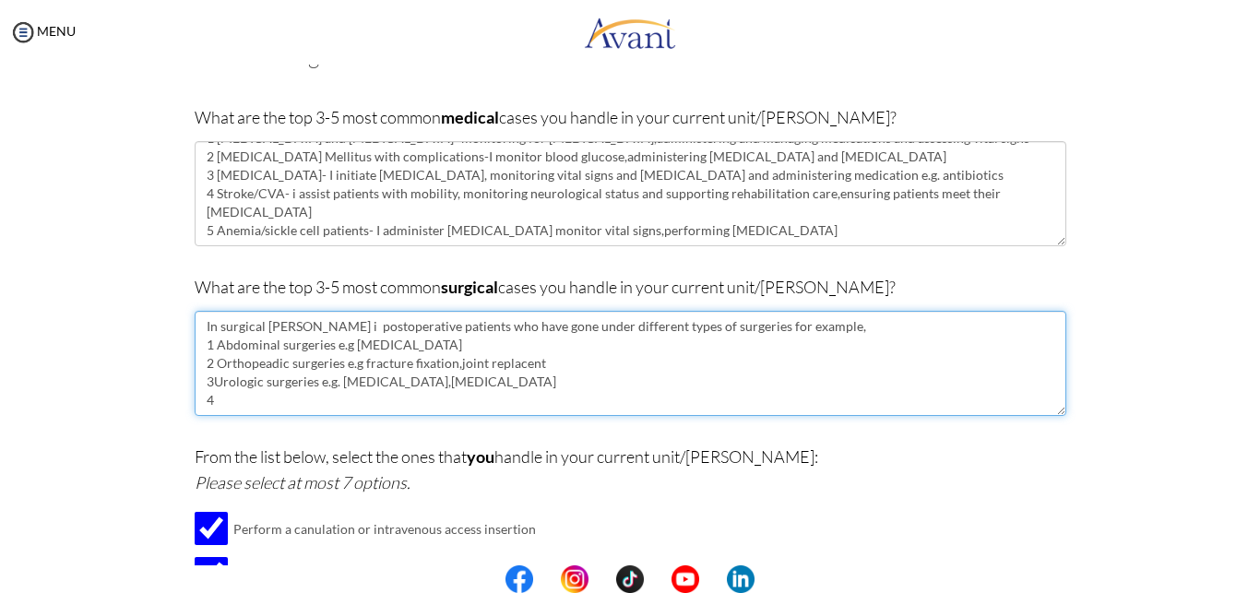
click at [207, 384] on textarea "In surgical [PERSON_NAME] i postoperative patients who have gone under differen…" at bounding box center [631, 363] width 872 height 105
click at [242, 366] on textarea "In surgical [PERSON_NAME] i postoperative patients who have gone under differen…" at bounding box center [631, 363] width 872 height 105
click at [238, 383] on textarea "In surgical [PERSON_NAME] i postoperative patients who have gone under differen…" at bounding box center [631, 363] width 872 height 105
click at [492, 369] on textarea "In surgical [PERSON_NAME] i postoperative patients who have gone under differen…" at bounding box center [631, 363] width 872 height 105
click at [457, 381] on textarea "In surgical [PERSON_NAME] i postoperative patients who have gone under differen…" at bounding box center [631, 363] width 872 height 105
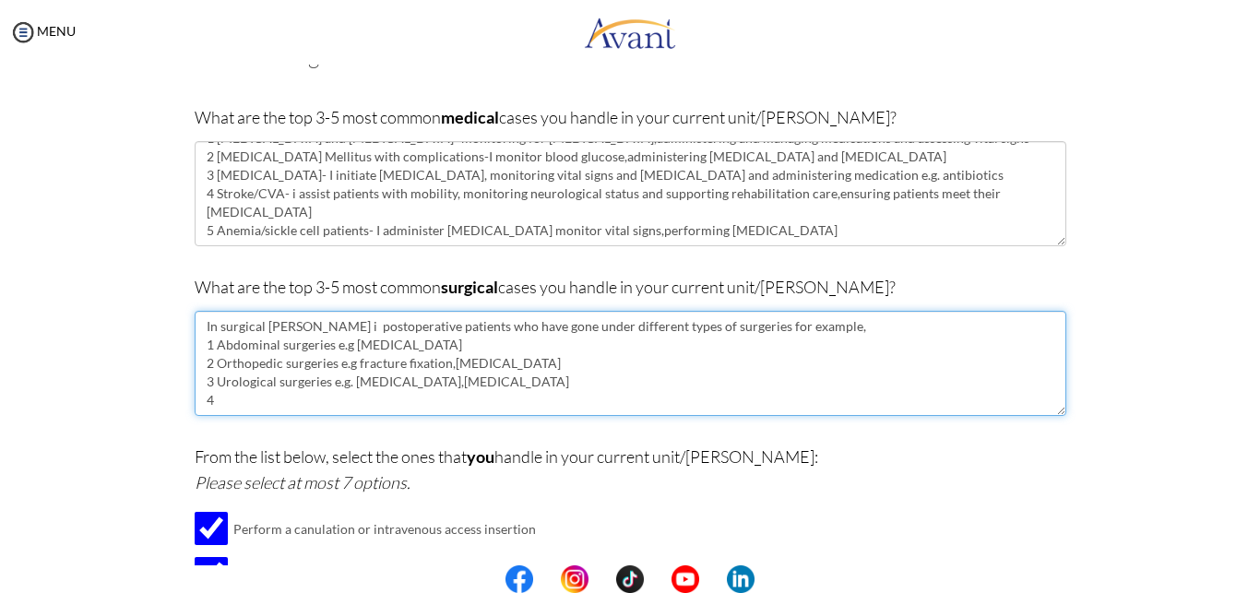
click at [423, 384] on textarea "In surgical [PERSON_NAME] i postoperative patients who have gone under differen…" at bounding box center [631, 363] width 872 height 105
click at [511, 387] on textarea "In surgical [PERSON_NAME] i postoperative patients who have gone under differen…" at bounding box center [631, 363] width 872 height 105
click at [211, 407] on textarea "In surgical [PERSON_NAME] i postoperative patients who have gone under differen…" at bounding box center [631, 363] width 872 height 105
click at [242, 406] on textarea "In surgical [PERSON_NAME] i postoperative patients who have gone under differen…" at bounding box center [631, 363] width 872 height 105
click at [269, 403] on textarea "In surgical [PERSON_NAME] i postoperative patients who have gone under differen…" at bounding box center [631, 363] width 872 height 105
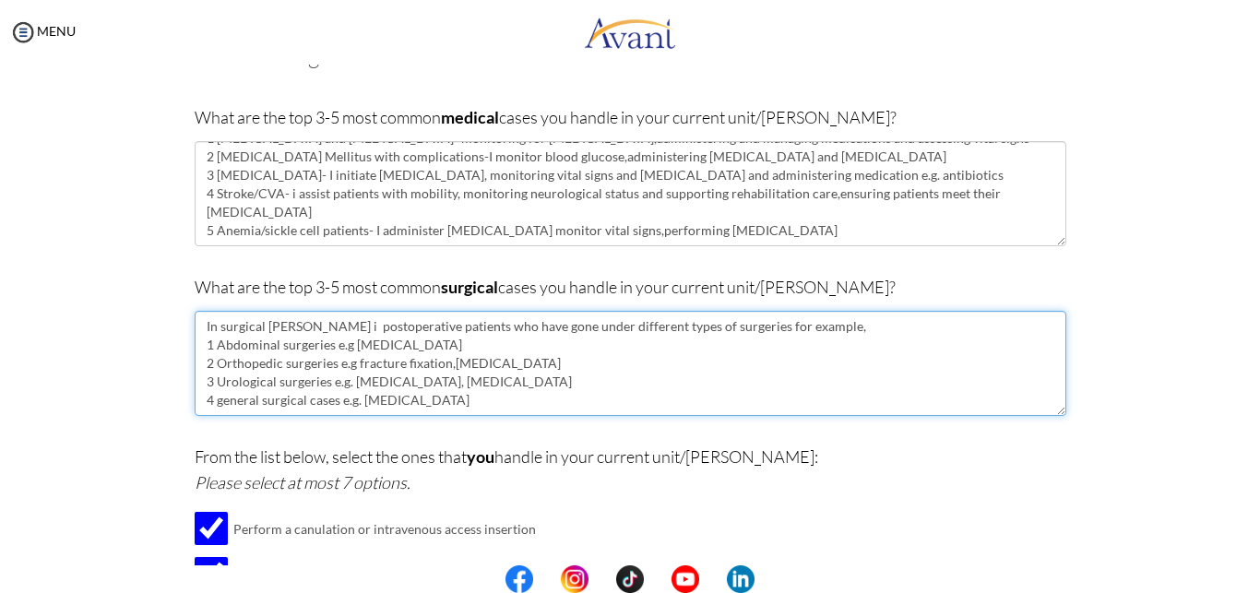
click at [395, 404] on textarea "In surgical [PERSON_NAME] i postoperative patients who have gone under differen…" at bounding box center [631, 363] width 872 height 105
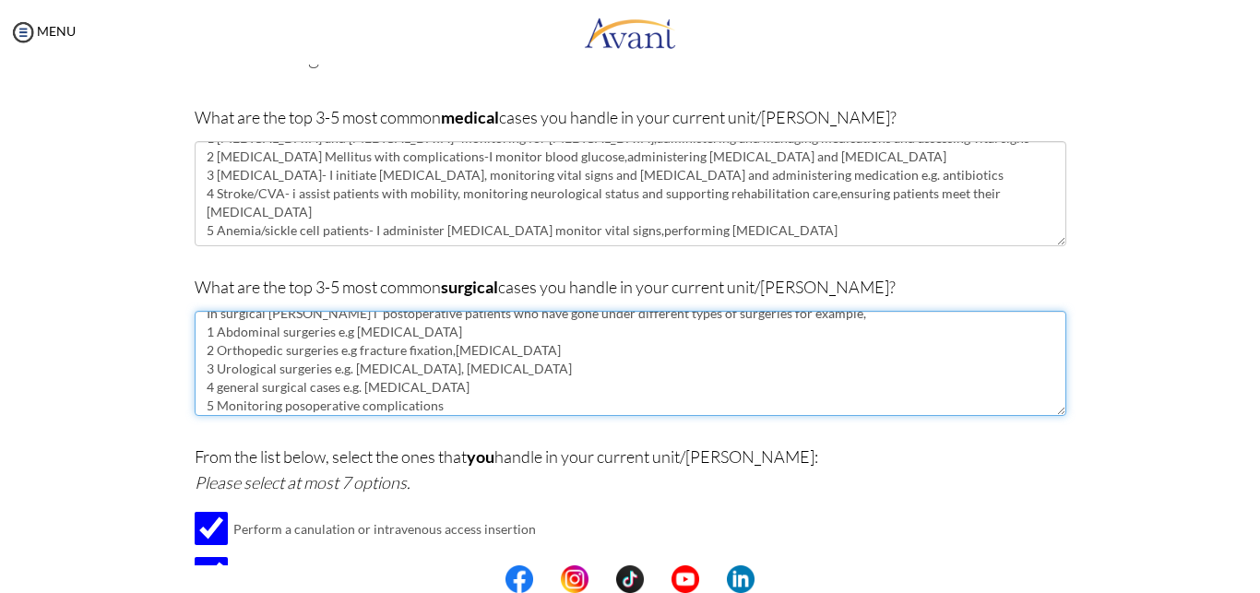
click at [319, 407] on textarea "In surgical [PERSON_NAME] i postoperative patients who have gone under differen…" at bounding box center [631, 363] width 872 height 105
click at [457, 407] on textarea "In surgical [PERSON_NAME] i postoperative patients who have gone under differen…" at bounding box center [631, 363] width 872 height 105
click at [352, 407] on textarea "In surgical [PERSON_NAME] i postoperative patients who have gone under differen…" at bounding box center [631, 363] width 872 height 105
click at [699, 409] on textarea "In surgical [PERSON_NAME] i postoperative patients who have gone under differen…" at bounding box center [631, 363] width 872 height 105
click at [759, 406] on textarea "In surgical [PERSON_NAME] i postoperative patients who have gone under differen…" at bounding box center [631, 363] width 872 height 105
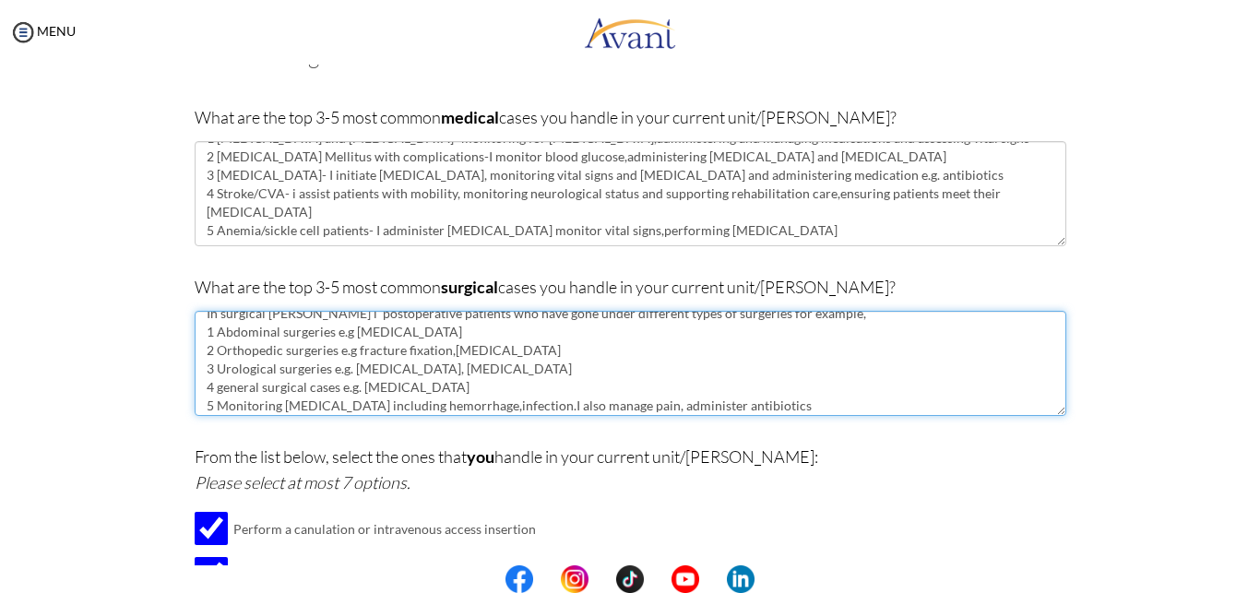
click at [613, 409] on textarea "In surgical [PERSON_NAME] i postoperative patients who have gone under differen…" at bounding box center [631, 363] width 872 height 105
click at [615, 409] on textarea "In surgical [PERSON_NAME] i postoperative patients who have gone under differen…" at bounding box center [631, 363] width 872 height 105
click at [623, 410] on textarea "In surgical [PERSON_NAME] i postoperative patients who have gone under differen…" at bounding box center [631, 363] width 872 height 105
click at [754, 408] on textarea "In surgical [PERSON_NAME] i postoperative patients who have gone under differen…" at bounding box center [631, 363] width 872 height 105
click at [933, 406] on textarea "In surgical [PERSON_NAME] i postoperative patients who have gone under differen…" at bounding box center [631, 363] width 872 height 105
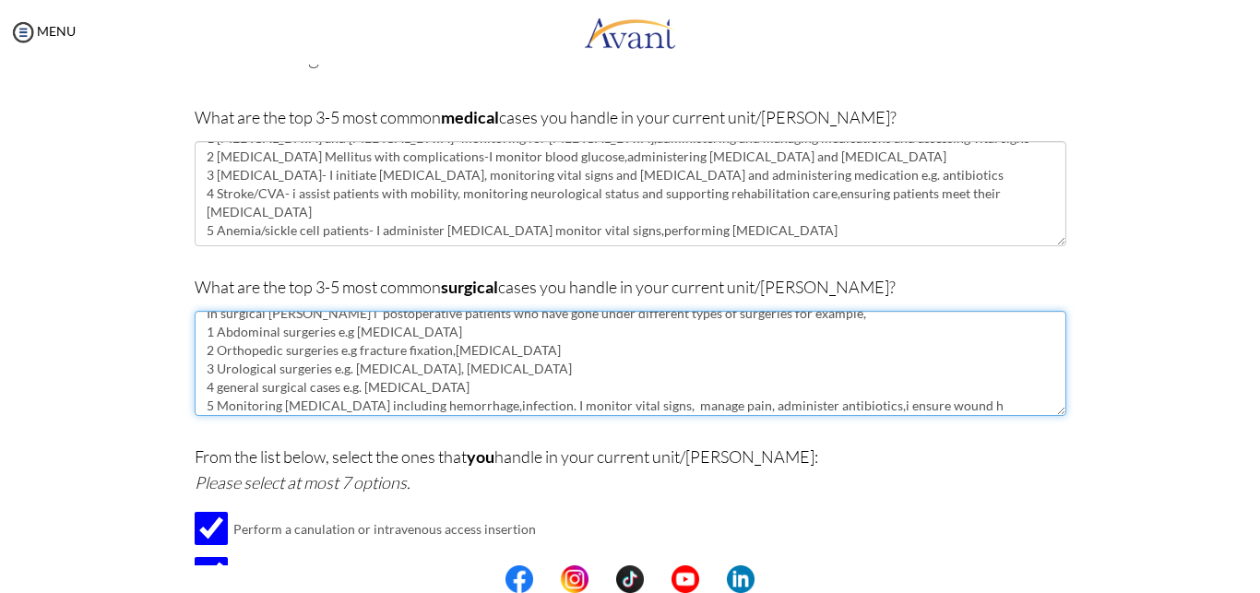
scroll to position [30, 0]
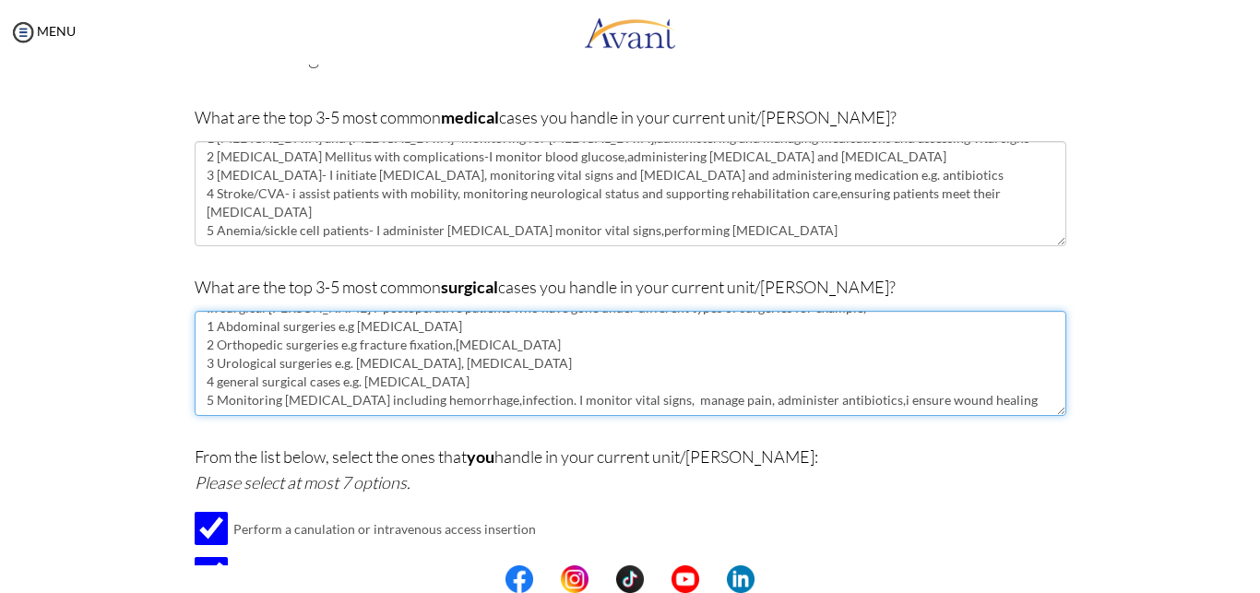
click at [979, 391] on textarea "In surgical [PERSON_NAME] i postoperative patients who have gone under differen…" at bounding box center [631, 363] width 872 height 105
click at [1027, 406] on textarea "In surgical [PERSON_NAME] i postoperative patients who have gone under differen…" at bounding box center [631, 363] width 872 height 105
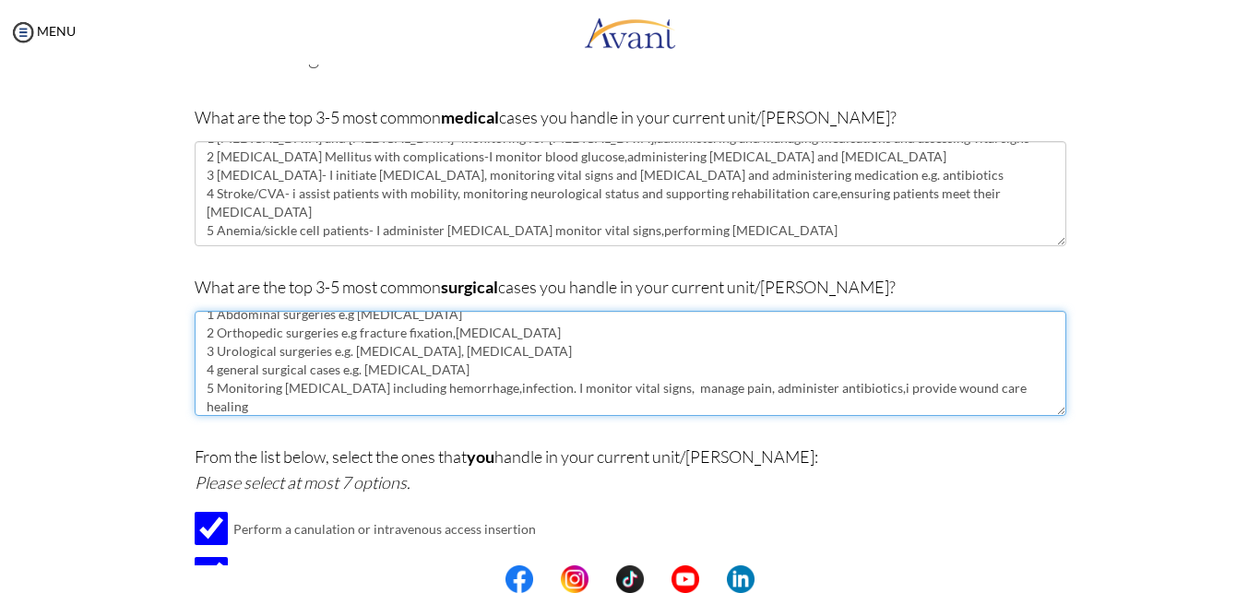
click at [268, 408] on textarea "In surgical [PERSON_NAME] i postoperative patients who have gone under differen…" at bounding box center [631, 363] width 872 height 105
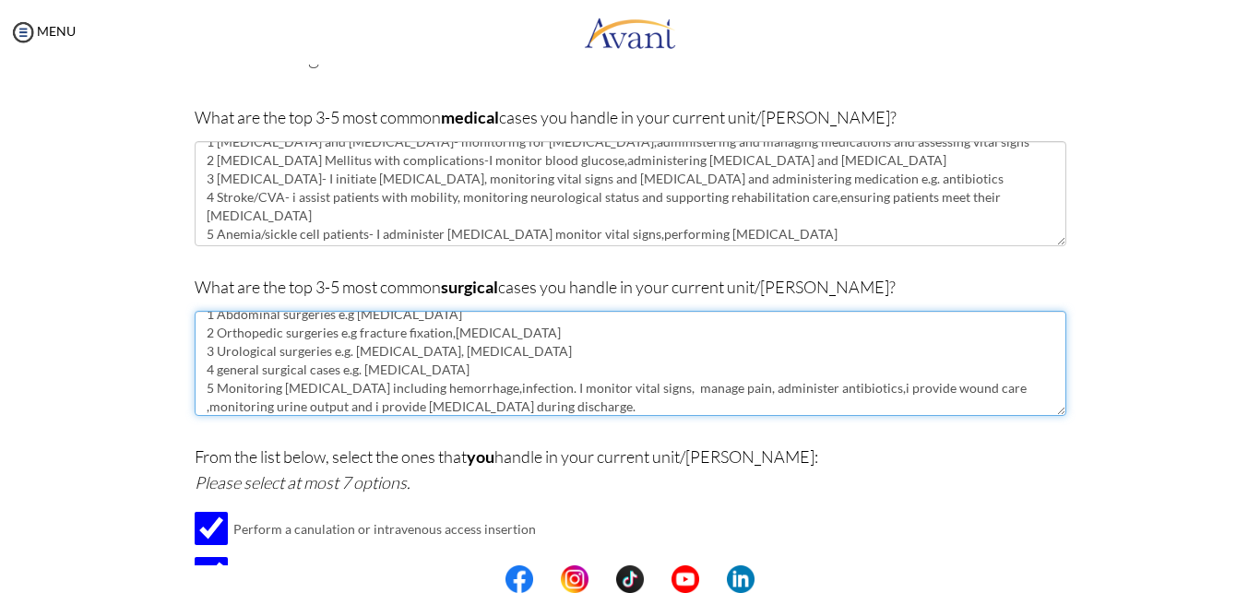
scroll to position [14, 0]
type textarea "In surgical [PERSON_NAME] i postoperative patients who have gone under differen…"
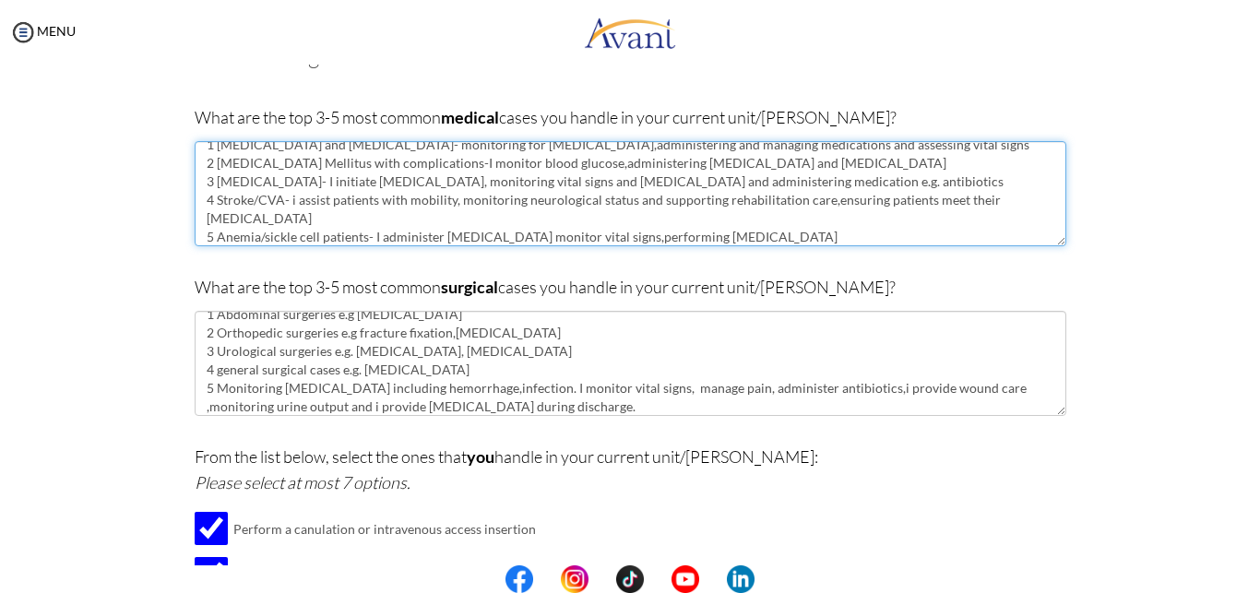
scroll to position [11, 0]
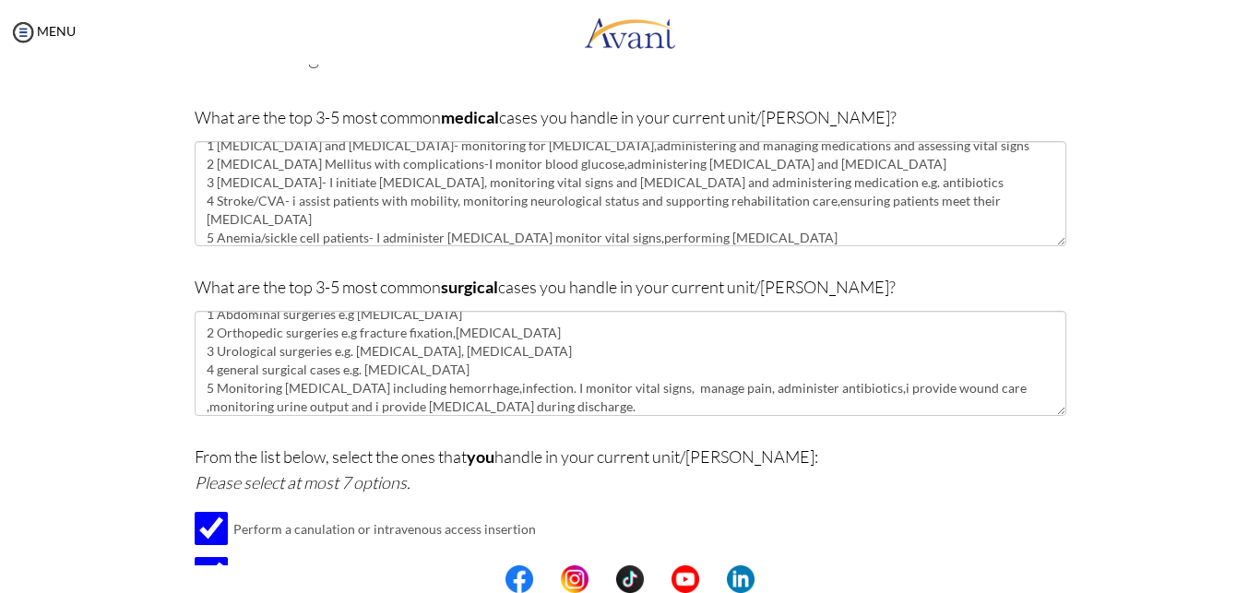
click at [92, 262] on div "Are you currently in school now? Yes No Have you taken the NCLEX-RN exam before…" at bounding box center [629, 475] width 1079 height 900
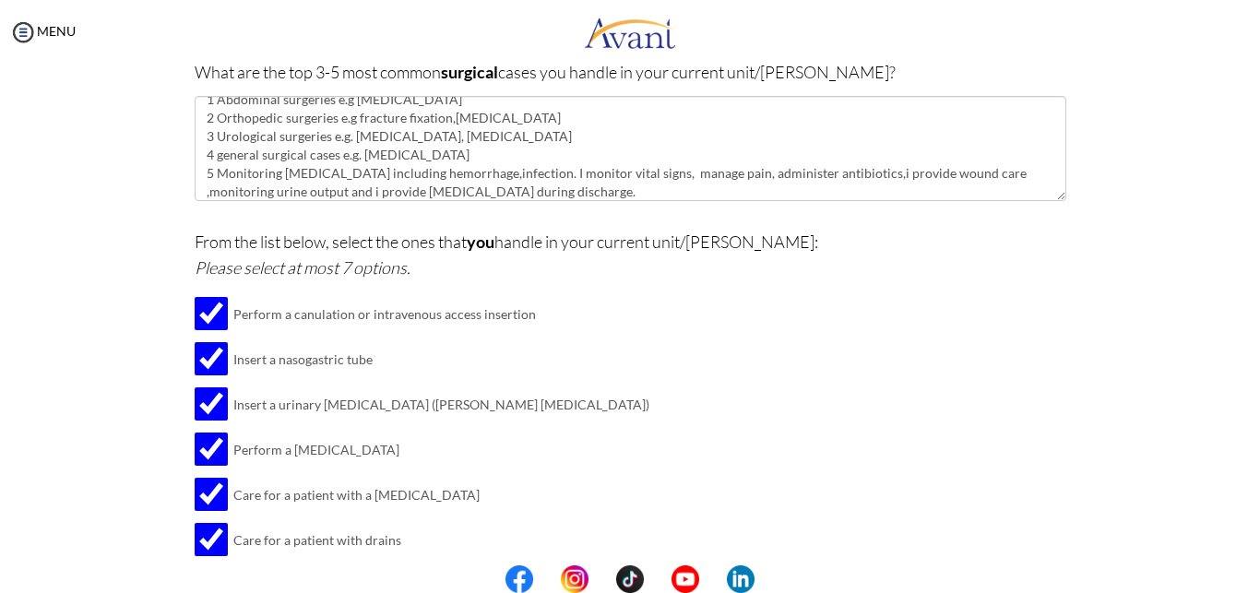
scroll to position [502, 0]
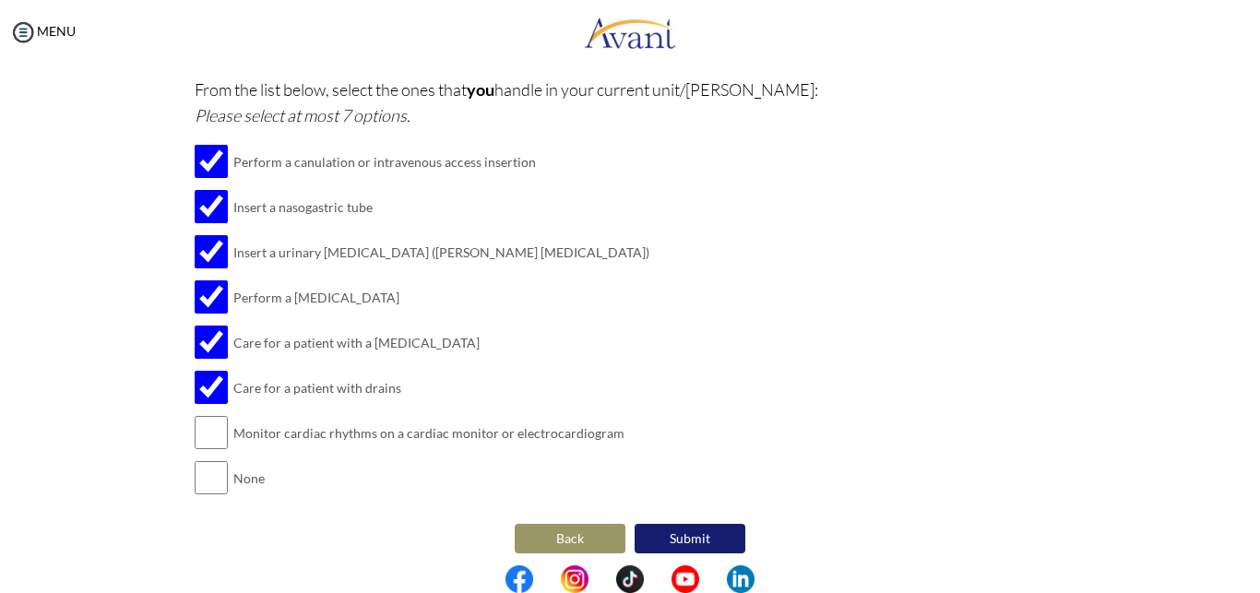
click at [699, 534] on button "Submit" at bounding box center [689, 539] width 111 height 30
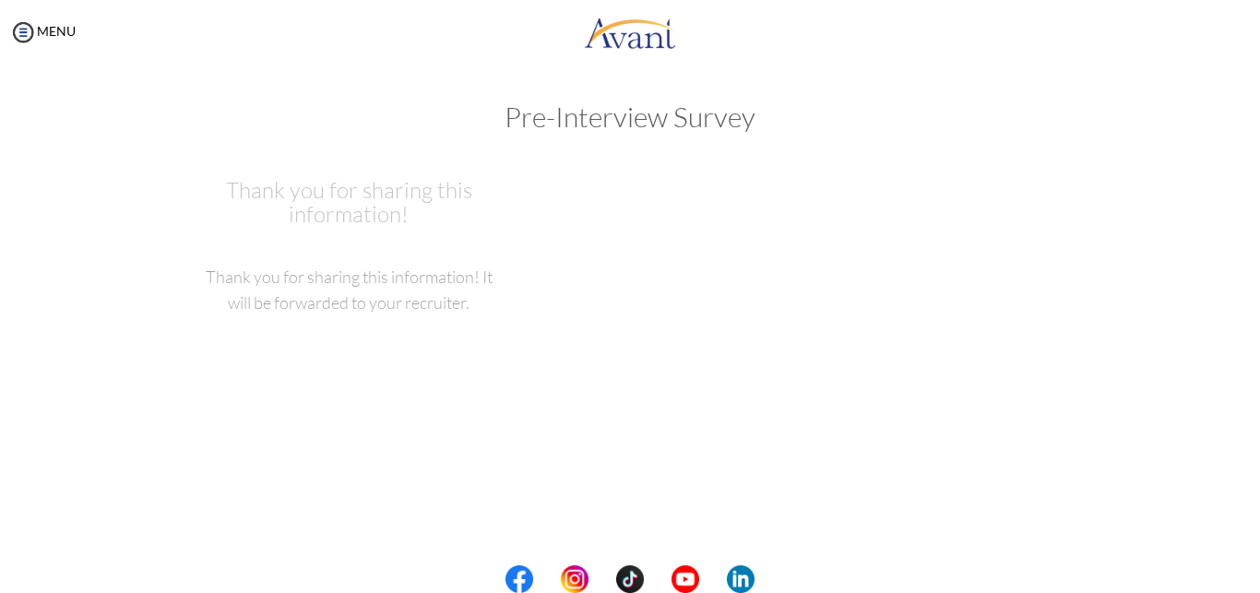
scroll to position [0, 0]
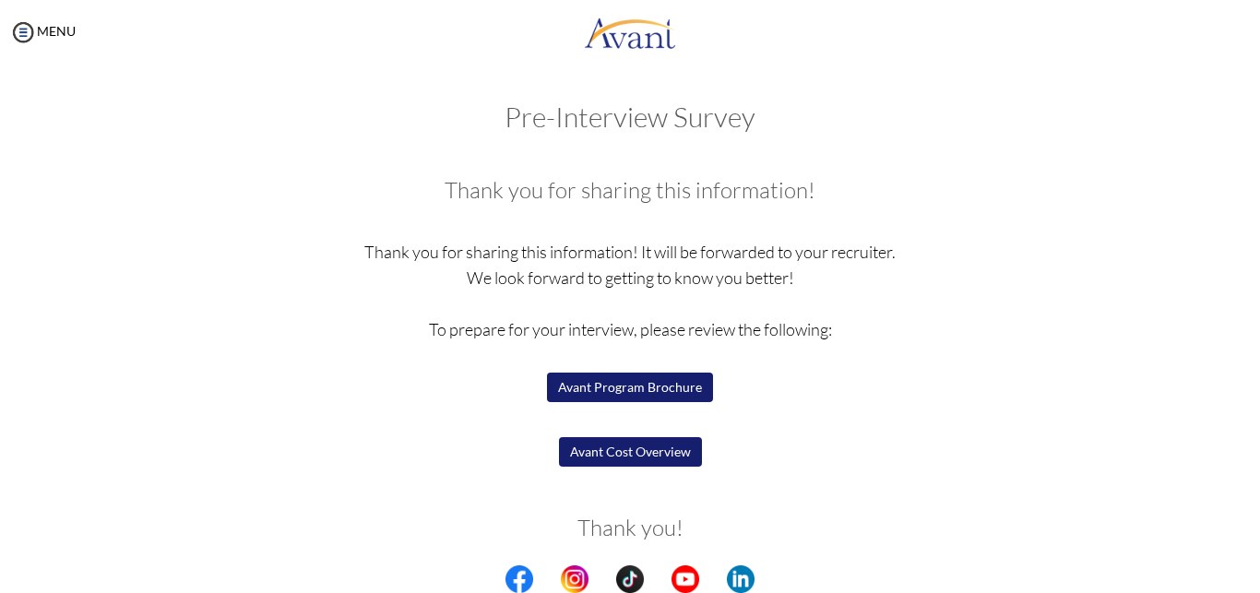
click at [628, 390] on button "Avant Program Brochure" at bounding box center [630, 388] width 166 height 30
